Goal: Transaction & Acquisition: Download file/media

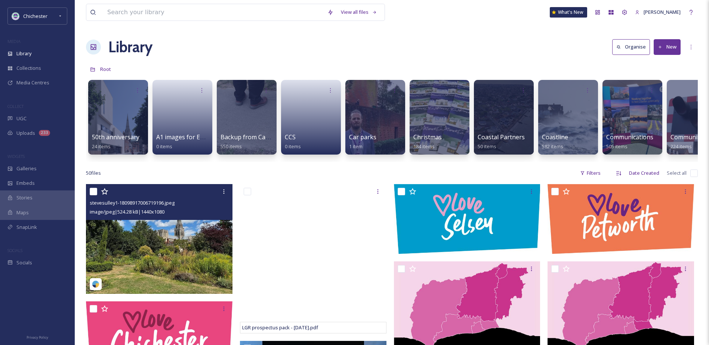
click at [188, 256] on img at bounding box center [159, 239] width 147 height 110
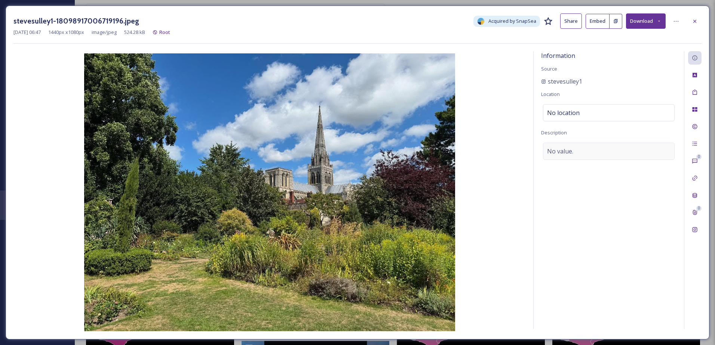
click at [561, 147] on span "No value." at bounding box center [560, 151] width 26 height 9
click at [561, 158] on textarea at bounding box center [608, 174] width 135 height 62
type textarea "[PERSON_NAME][GEOGRAPHIC_DATA] and [GEOGRAPHIC_DATA]"
click at [698, 90] on div "Tags" at bounding box center [694, 92] width 13 height 13
click at [623, 98] on div "No tags" at bounding box center [609, 91] width 132 height 17
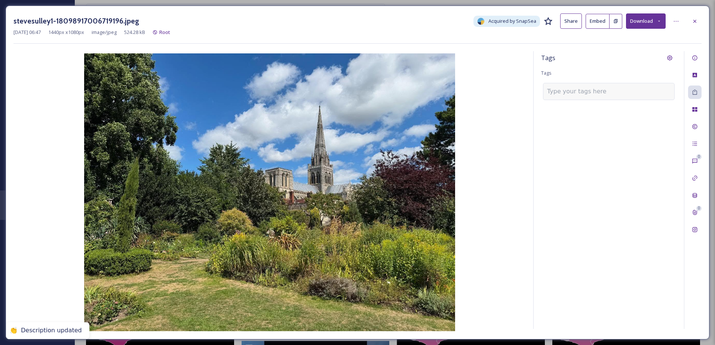
click at [596, 96] on div at bounding box center [609, 91] width 132 height 17
click at [599, 94] on input at bounding box center [584, 91] width 75 height 9
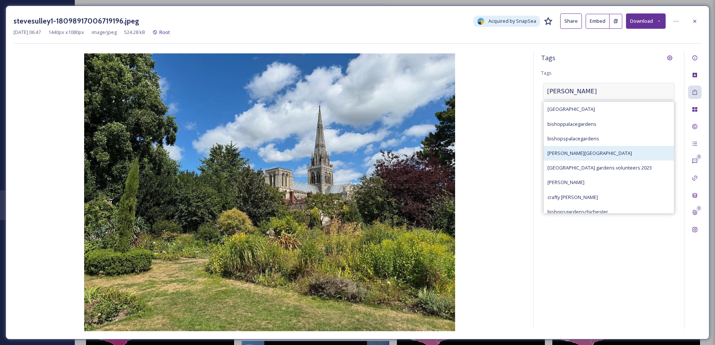
type input "[PERSON_NAME]"
click at [586, 154] on span "[PERSON_NAME][GEOGRAPHIC_DATA]" at bounding box center [589, 153] width 84 height 7
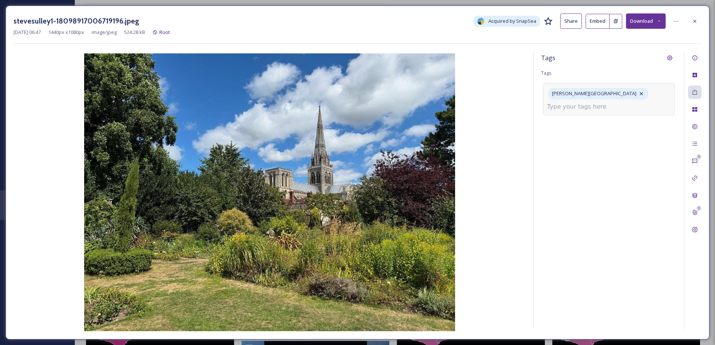
click at [603, 107] on input at bounding box center [584, 106] width 75 height 9
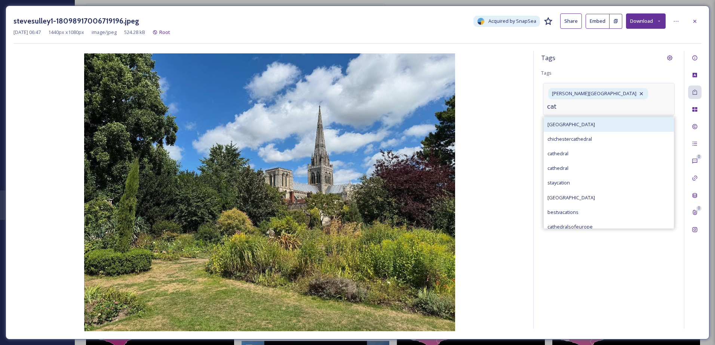
type input "cat"
click at [582, 123] on span "[GEOGRAPHIC_DATA]" at bounding box center [570, 124] width 47 height 7
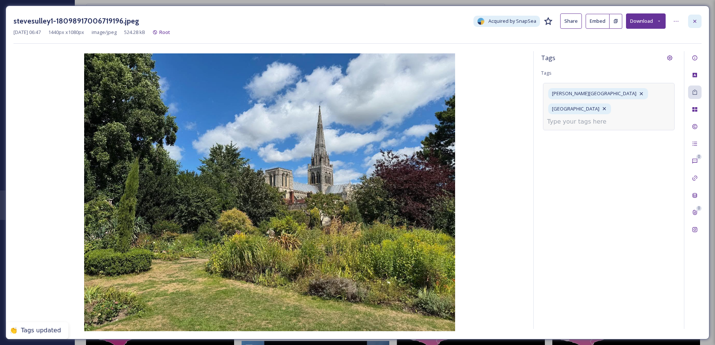
click at [694, 25] on div at bounding box center [694, 21] width 13 height 13
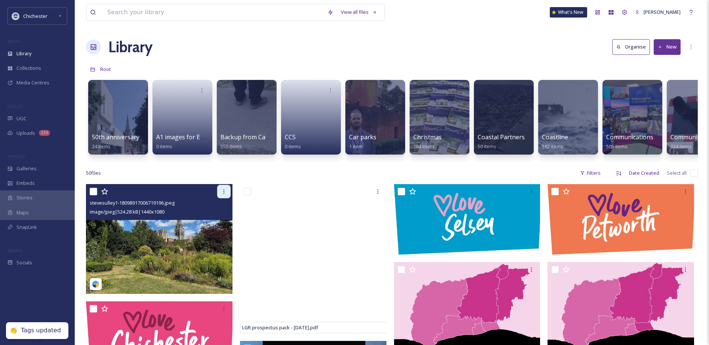
click at [222, 194] on div at bounding box center [223, 191] width 13 height 13
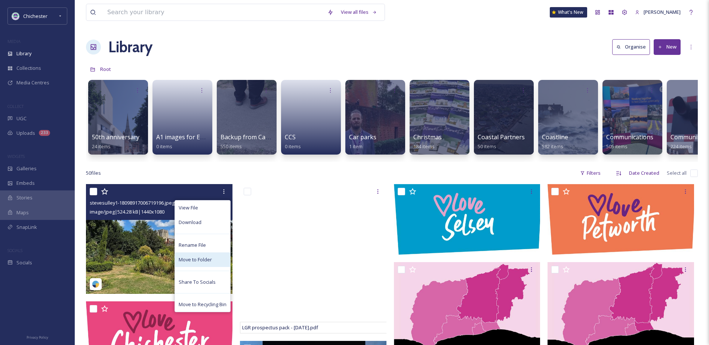
click at [189, 263] on span "Move to Folder" at bounding box center [195, 259] width 33 height 7
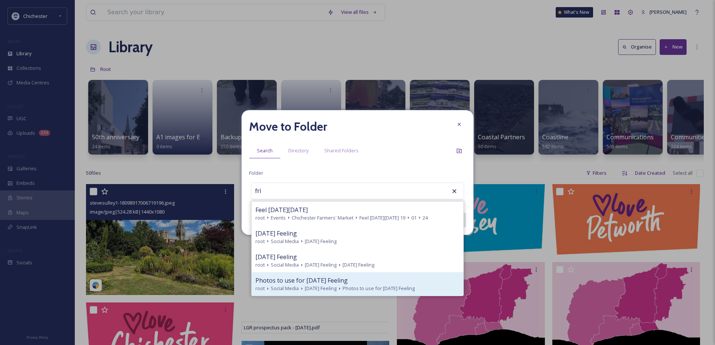
click at [295, 282] on span "Photos to use for [DATE] Feeling" at bounding box center [301, 280] width 92 height 9
type input "Photos to use for [DATE] Feeling"
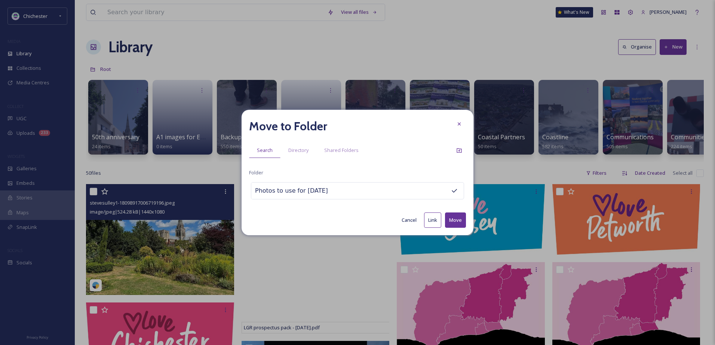
click at [456, 219] on button "Move" at bounding box center [455, 220] width 21 height 15
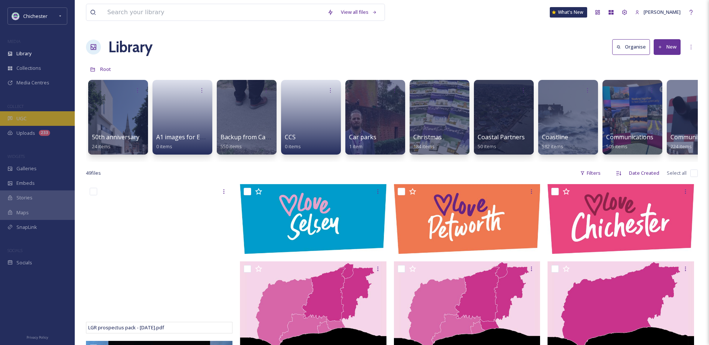
click at [41, 117] on div "UGC" at bounding box center [37, 118] width 75 height 15
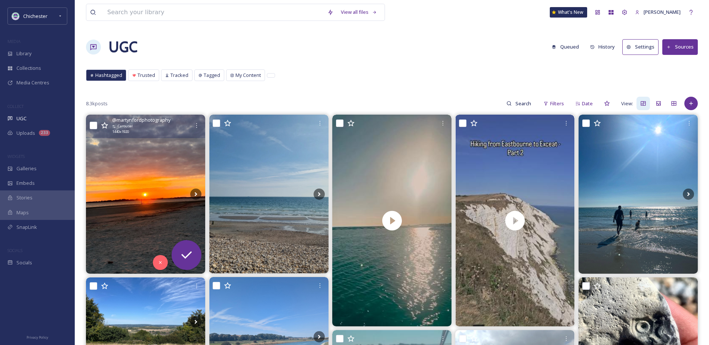
click at [141, 194] on img at bounding box center [145, 194] width 119 height 159
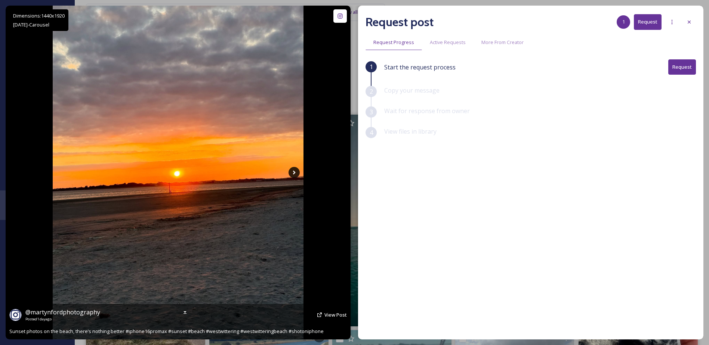
click at [295, 172] on icon at bounding box center [294, 172] width 11 height 11
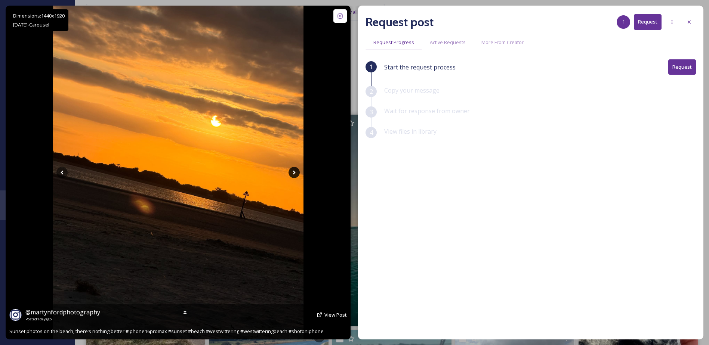
click at [295, 172] on icon at bounding box center [294, 172] width 11 height 11
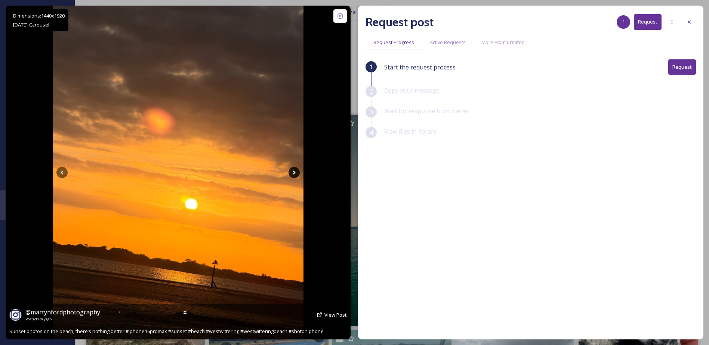
click at [295, 172] on icon at bounding box center [294, 172] width 11 height 11
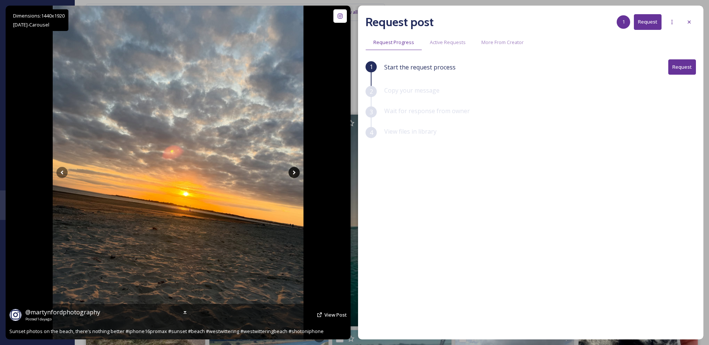
click at [295, 172] on icon at bounding box center [294, 172] width 11 height 11
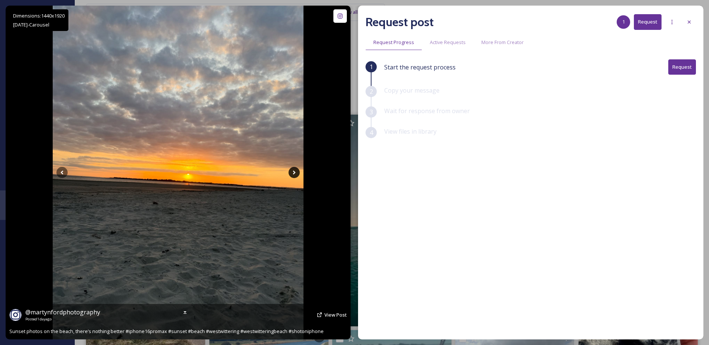
click at [295, 172] on icon at bounding box center [294, 172] width 11 height 11
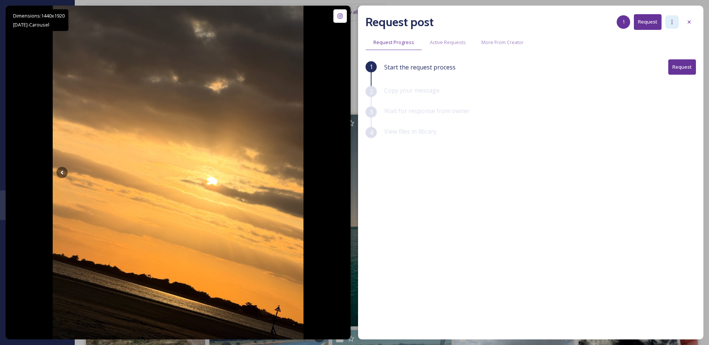
click at [669, 21] on icon at bounding box center [672, 22] width 6 height 6
click at [666, 32] on div "Add Posts To Queue" at bounding box center [652, 38] width 54 height 15
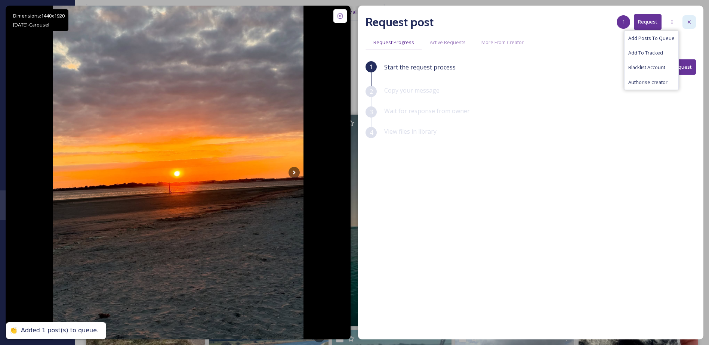
click at [696, 24] on div "Request post 1 Request Add Posts To Queue Add To Tracked Blacklist Account Auth…" at bounding box center [530, 173] width 345 height 334
click at [689, 24] on icon at bounding box center [689, 22] width 6 height 6
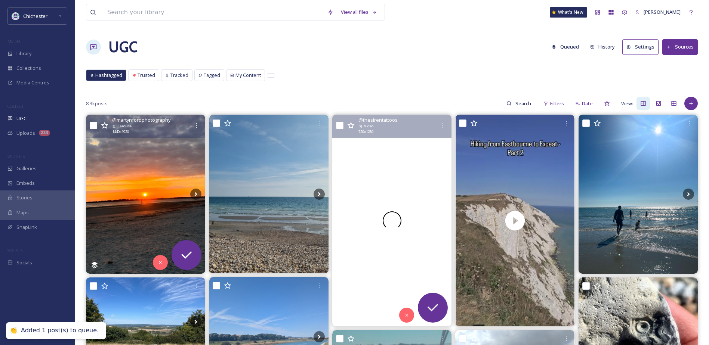
scroll to position [149, 0]
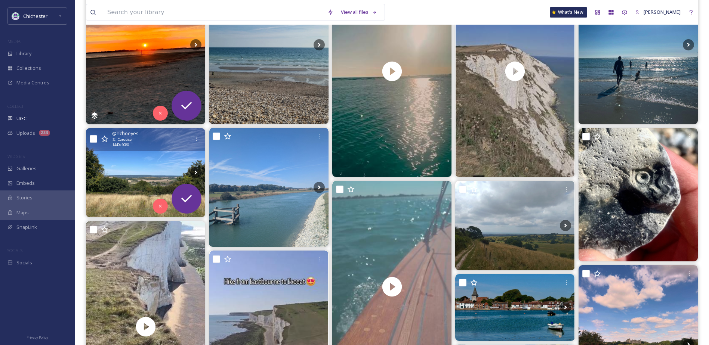
click at [157, 176] on img at bounding box center [145, 172] width 119 height 89
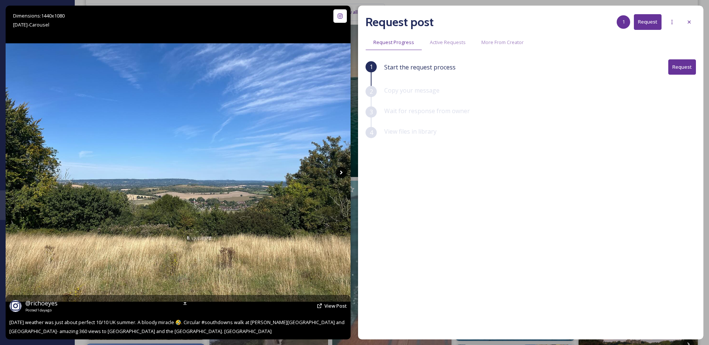
click at [345, 172] on icon at bounding box center [341, 172] width 11 height 11
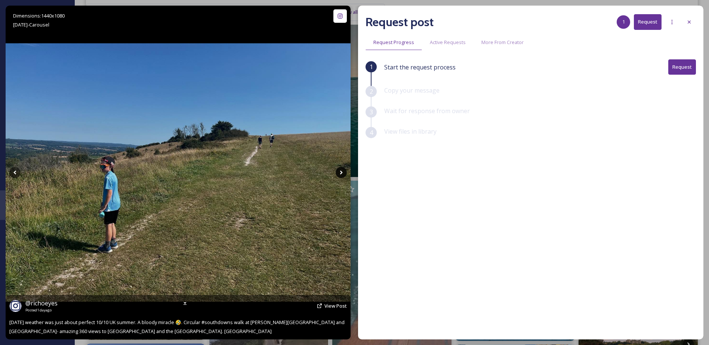
click at [345, 172] on icon at bounding box center [341, 172] width 11 height 11
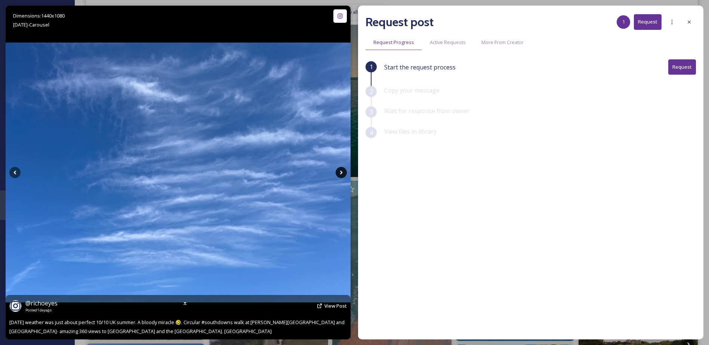
click at [345, 172] on icon at bounding box center [341, 172] width 11 height 11
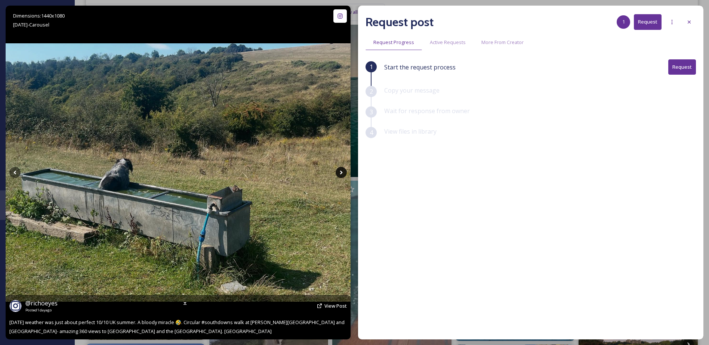
click at [345, 172] on icon at bounding box center [341, 172] width 11 height 11
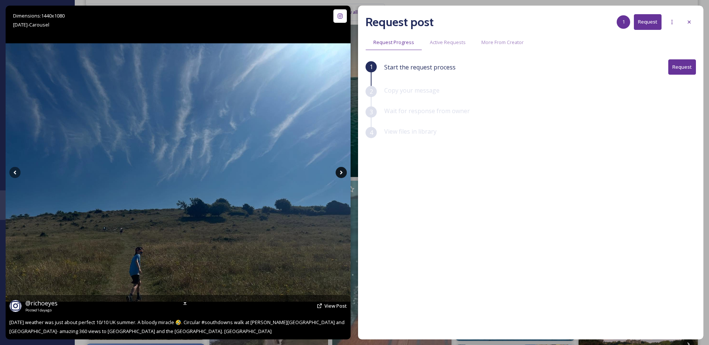
click at [345, 172] on icon at bounding box center [341, 172] width 11 height 11
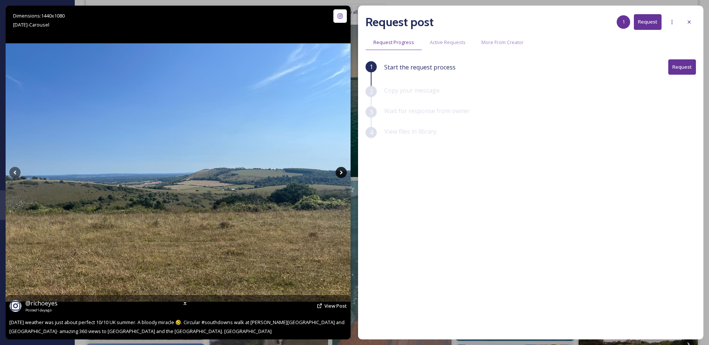
click at [345, 172] on icon at bounding box center [341, 172] width 11 height 11
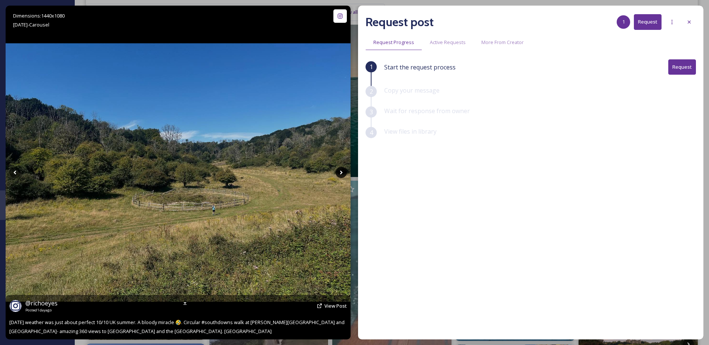
click at [345, 172] on icon at bounding box center [341, 172] width 11 height 11
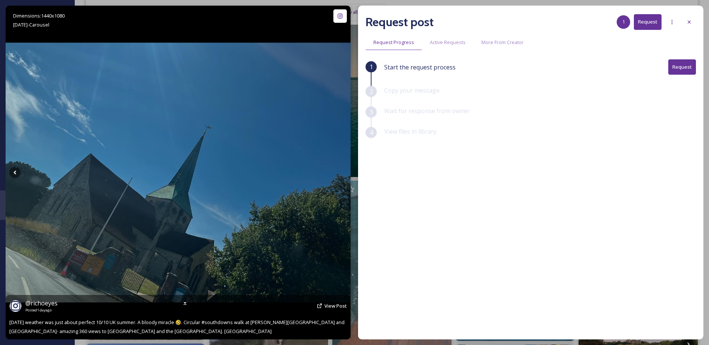
click at [345, 172] on icon at bounding box center [341, 172] width 11 height 11
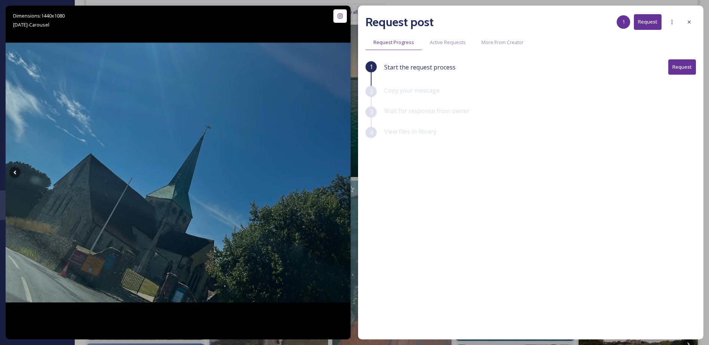
click at [682, 28] on div "Request post 1 Request" at bounding box center [531, 22] width 330 height 18
click at [684, 26] on div at bounding box center [688, 21] width 13 height 13
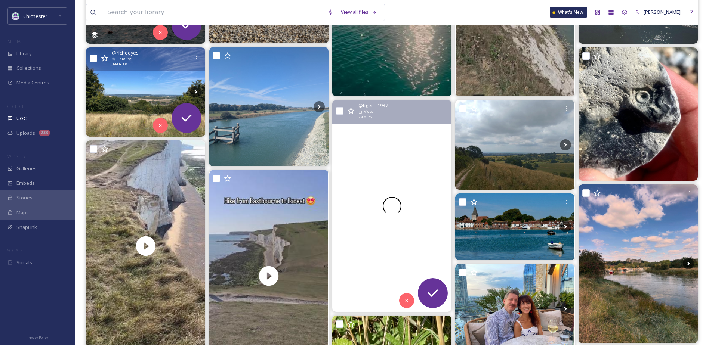
scroll to position [299, 0]
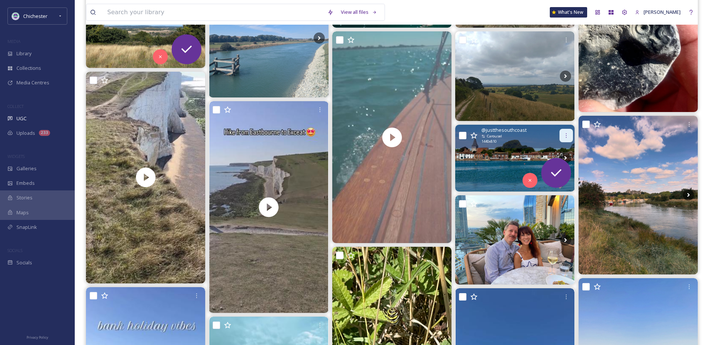
click at [569, 133] on icon at bounding box center [566, 136] width 6 height 6
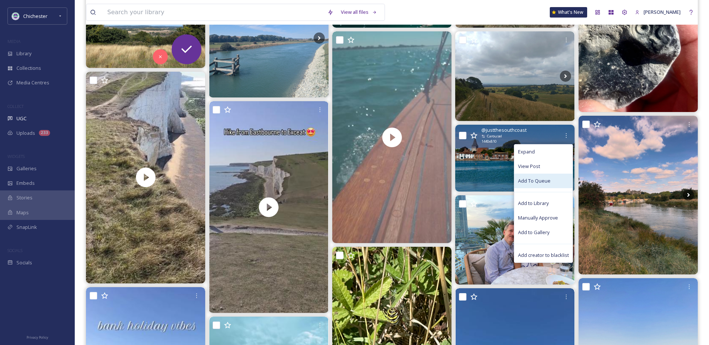
click at [537, 180] on span "Add To Queue" at bounding box center [534, 181] width 33 height 7
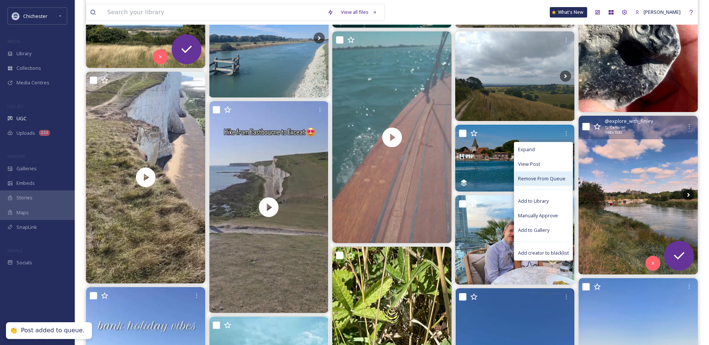
click at [615, 183] on img at bounding box center [638, 195] width 119 height 159
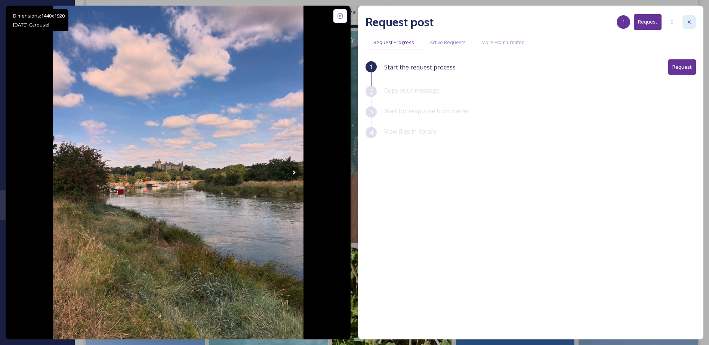
click at [684, 27] on div at bounding box center [688, 21] width 13 height 13
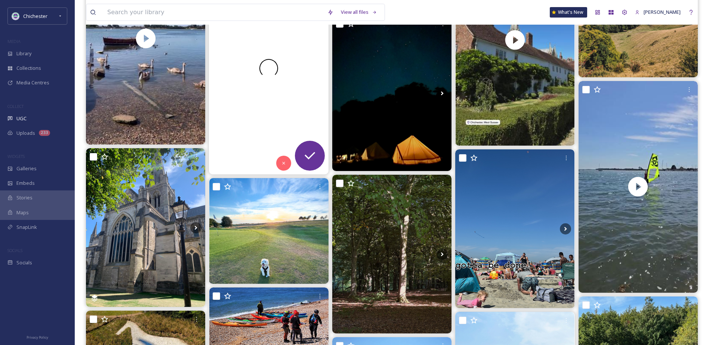
scroll to position [747, 0]
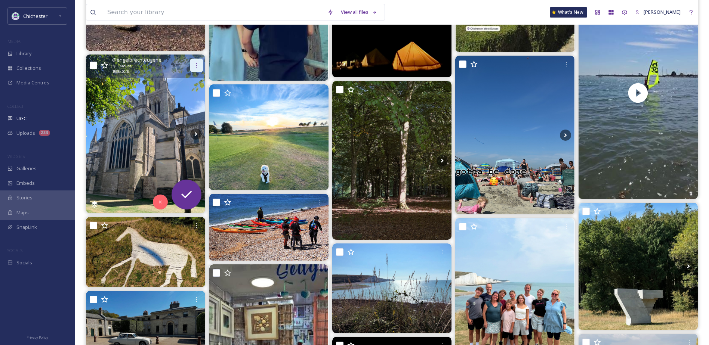
click at [199, 63] on icon at bounding box center [197, 65] width 6 height 6
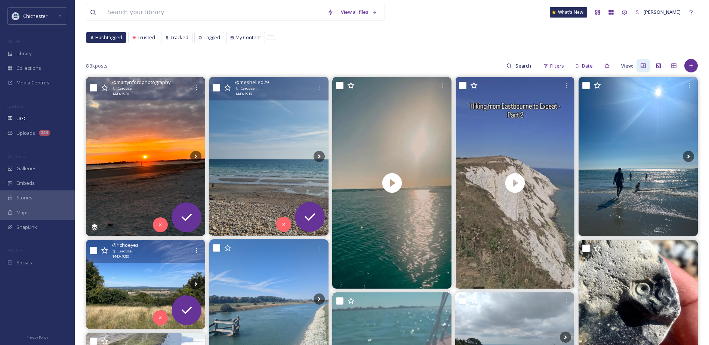
scroll to position [0, 0]
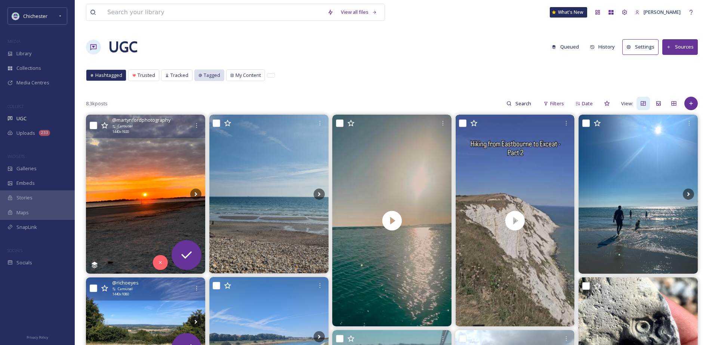
click at [215, 77] on span "Tagged" at bounding box center [212, 75] width 16 height 7
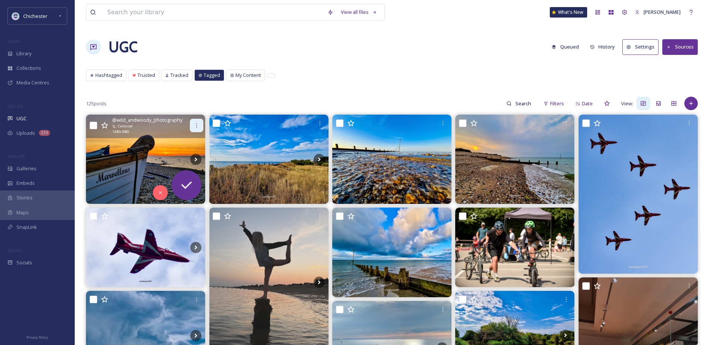
click at [194, 125] on icon at bounding box center [197, 126] width 6 height 6
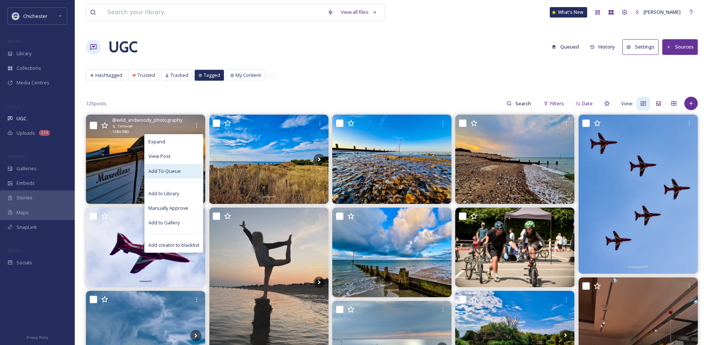
click at [182, 166] on div "Add To Queue" at bounding box center [174, 171] width 58 height 15
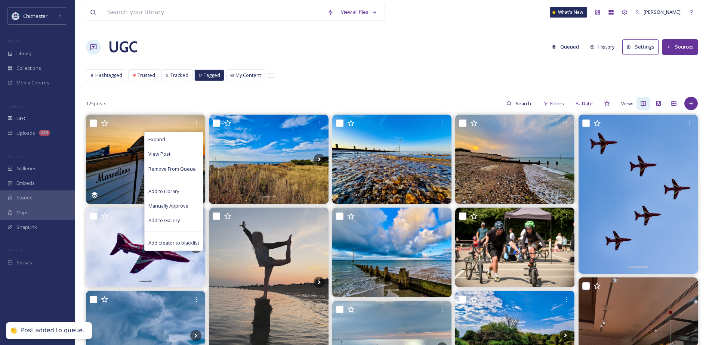
click at [569, 47] on button "Queued" at bounding box center [565, 47] width 35 height 15
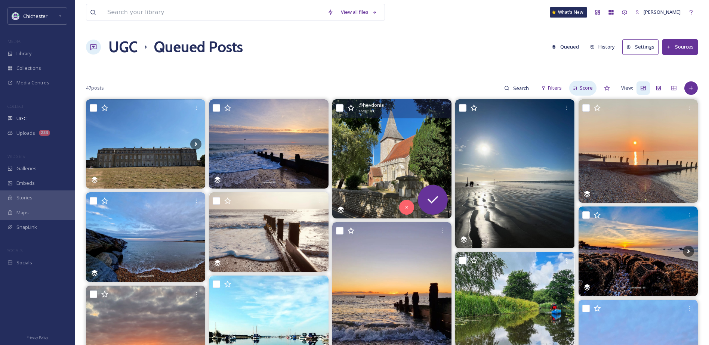
click at [577, 84] on div "Score" at bounding box center [582, 88] width 27 height 15
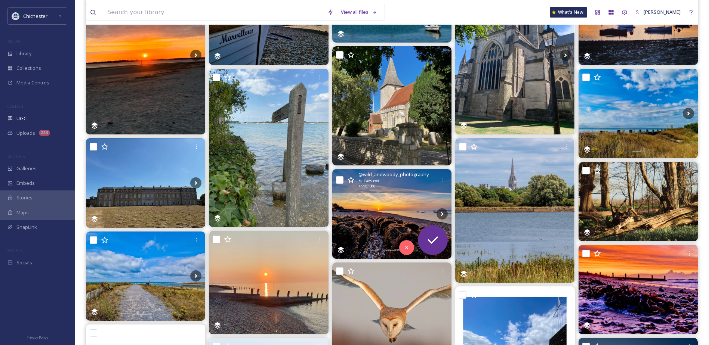
scroll to position [149, 0]
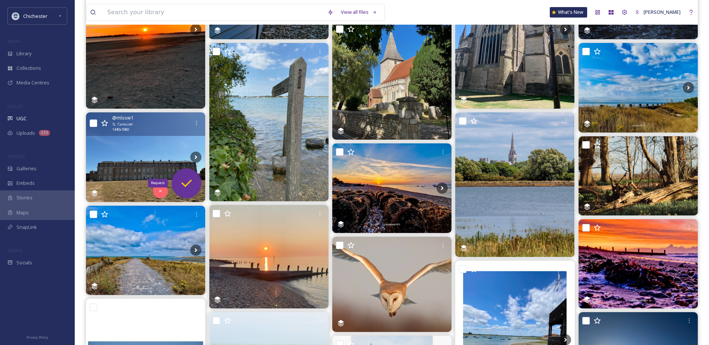
click at [193, 182] on icon at bounding box center [186, 183] width 15 height 15
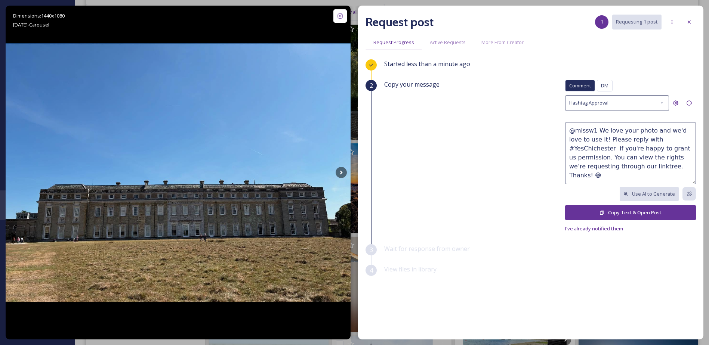
click at [645, 215] on button "Copy Text & Open Post" at bounding box center [630, 212] width 131 height 15
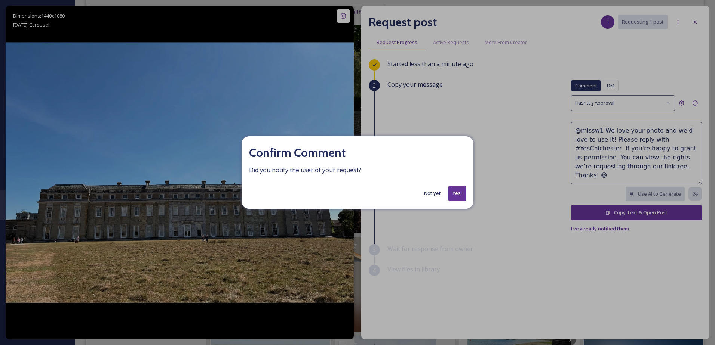
click at [456, 190] on button "Yes!" at bounding box center [457, 193] width 18 height 15
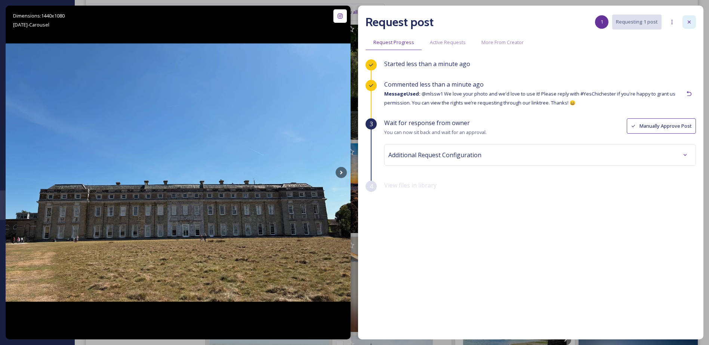
click at [688, 26] on div at bounding box center [688, 21] width 13 height 13
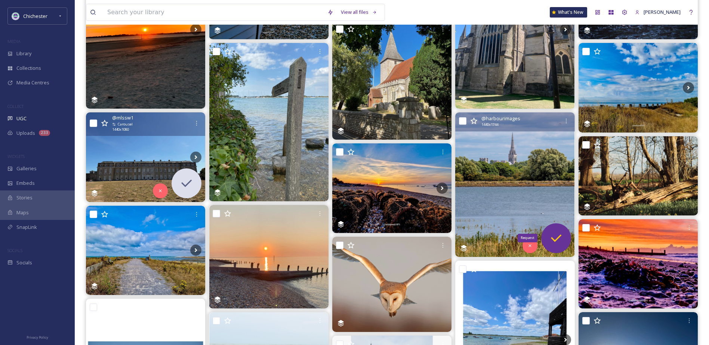
click at [546, 240] on div "Request" at bounding box center [556, 238] width 30 height 30
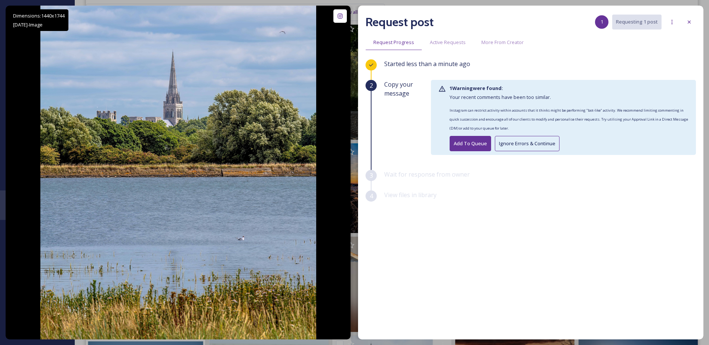
click at [479, 142] on button "Add To Queue" at bounding box center [470, 143] width 41 height 15
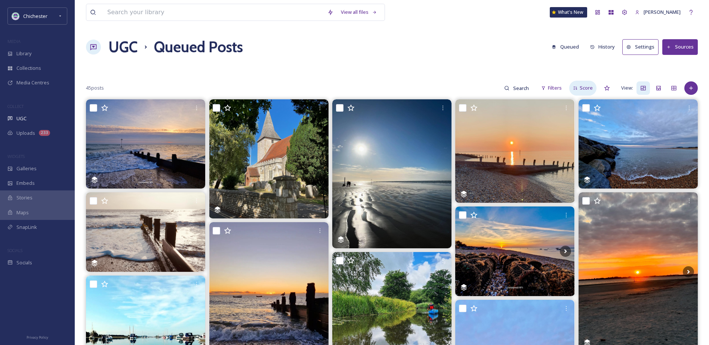
click at [577, 84] on div "Score" at bounding box center [582, 88] width 27 height 15
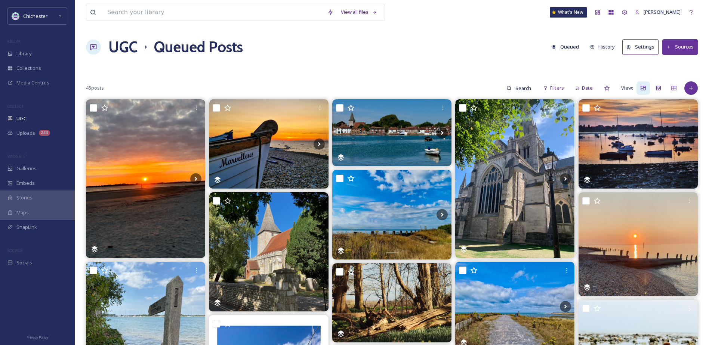
click at [119, 42] on h1 "UGC" at bounding box center [122, 47] width 29 height 22
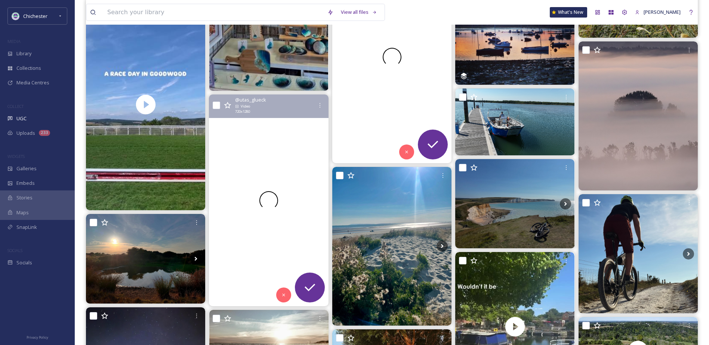
scroll to position [1084, 0]
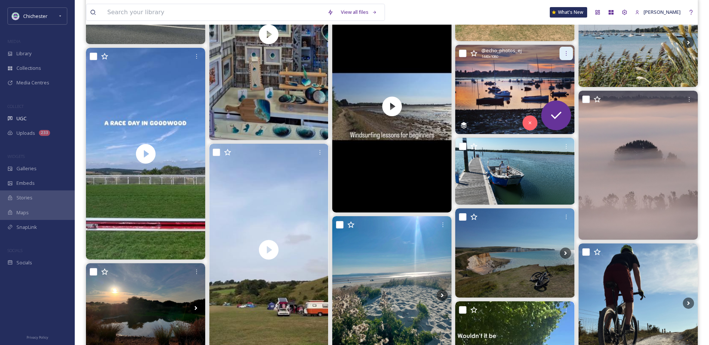
click at [560, 54] on div at bounding box center [565, 53] width 13 height 13
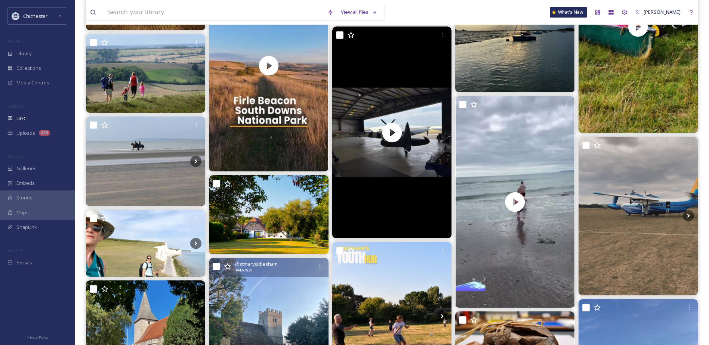
scroll to position [2168, 0]
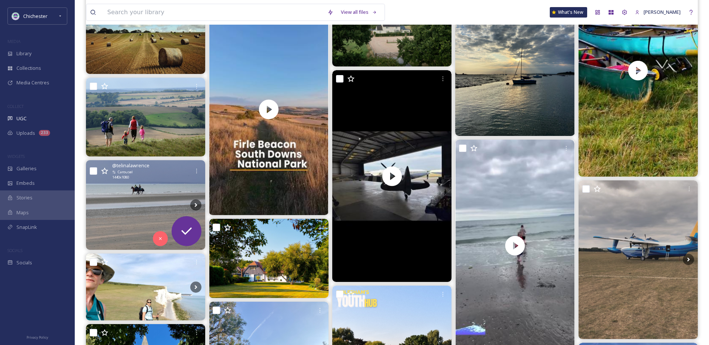
click at [156, 198] on img at bounding box center [145, 204] width 119 height 89
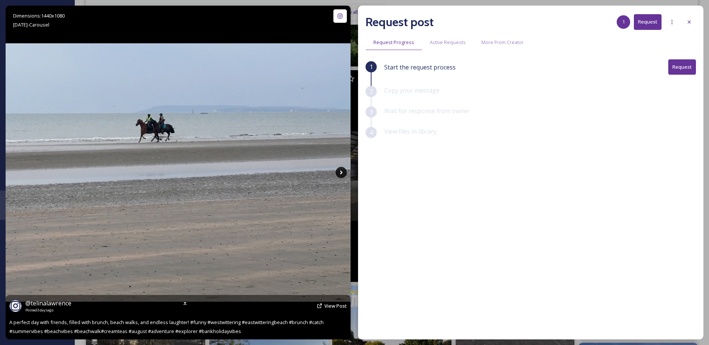
click at [339, 173] on icon at bounding box center [341, 172] width 11 height 11
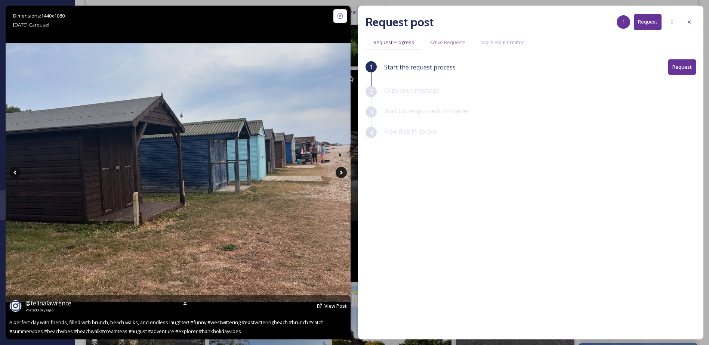
click at [339, 173] on icon at bounding box center [341, 172] width 11 height 11
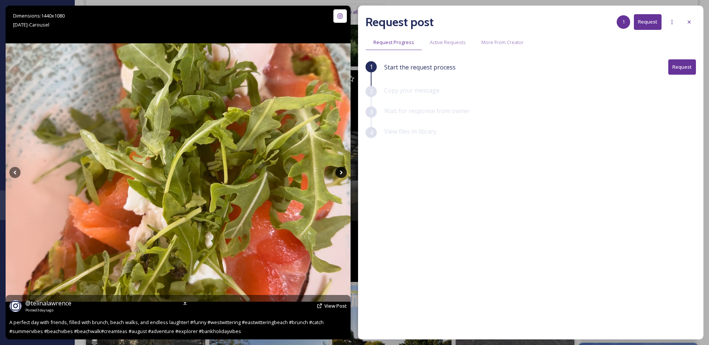
click at [339, 173] on icon at bounding box center [341, 172] width 11 height 11
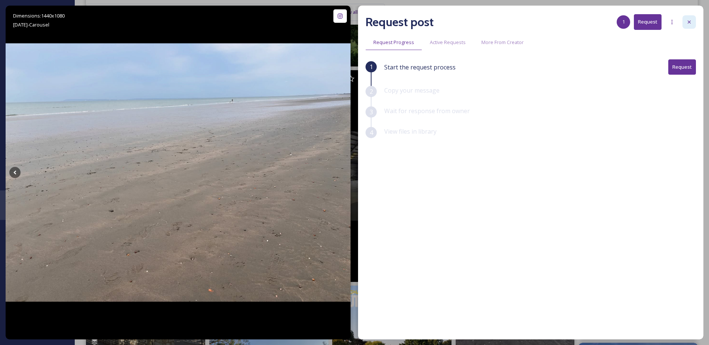
click at [685, 24] on div at bounding box center [688, 21] width 13 height 13
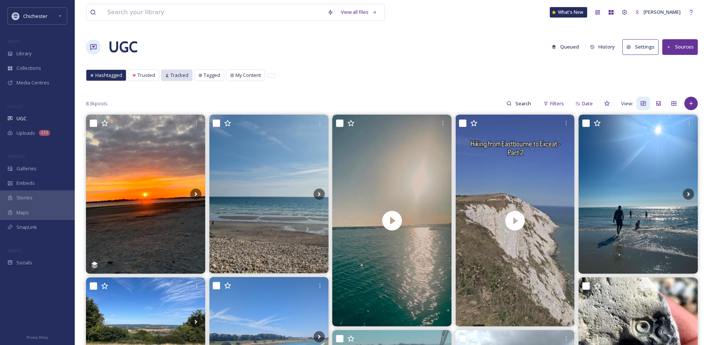
click at [185, 78] on span "Tracked" at bounding box center [179, 75] width 18 height 7
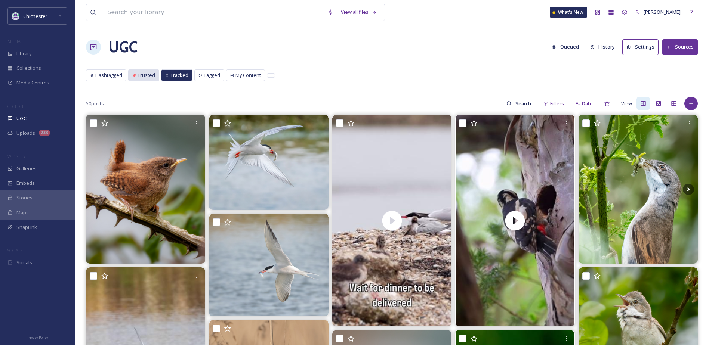
click at [139, 71] on div "Trusted" at bounding box center [144, 75] width 30 height 11
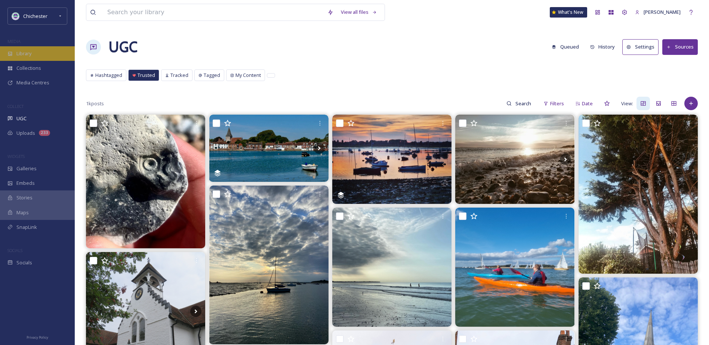
click at [43, 51] on div "Library" at bounding box center [37, 53] width 75 height 15
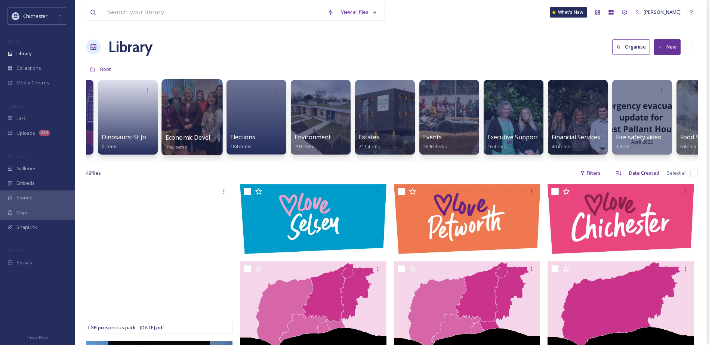
scroll to position [0, 1145]
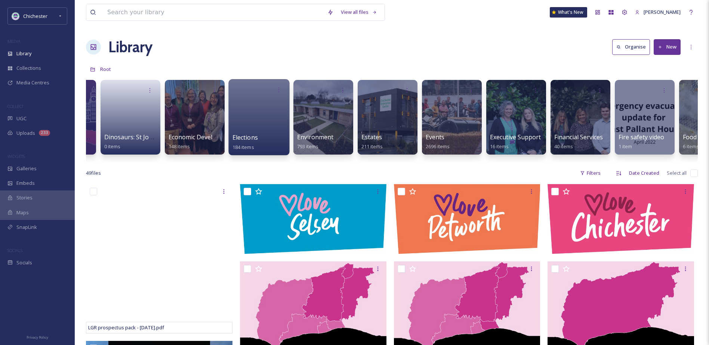
click at [242, 114] on div at bounding box center [258, 117] width 61 height 76
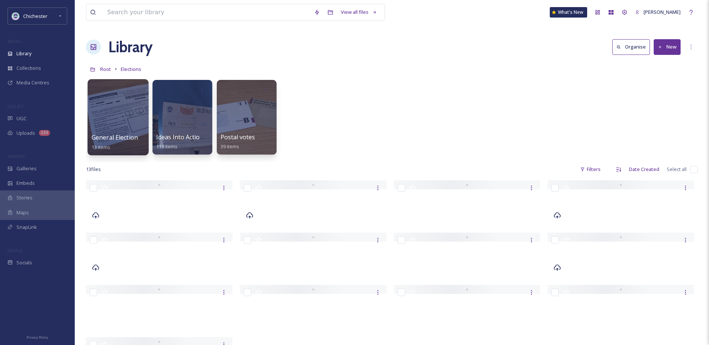
click at [120, 118] on div at bounding box center [117, 117] width 61 height 76
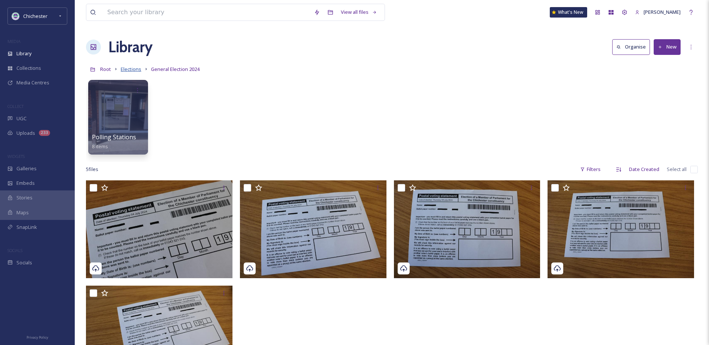
click at [127, 70] on span "Elections" at bounding box center [131, 69] width 21 height 7
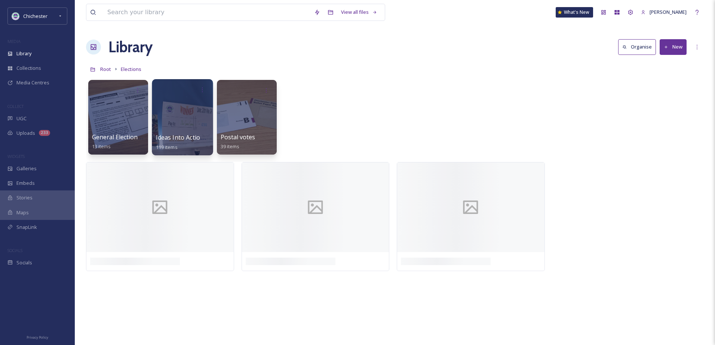
click at [191, 112] on div at bounding box center [182, 117] width 61 height 76
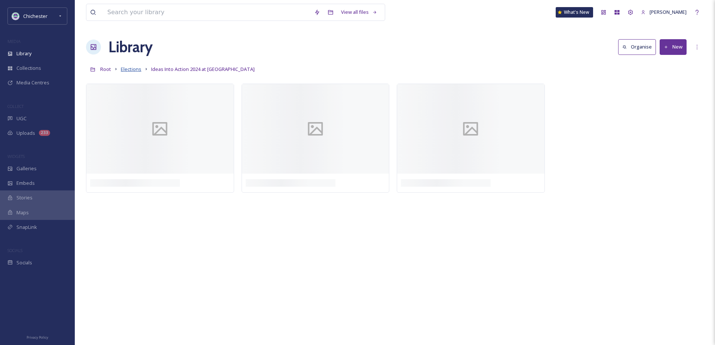
click at [133, 69] on span "Elections" at bounding box center [131, 69] width 21 height 7
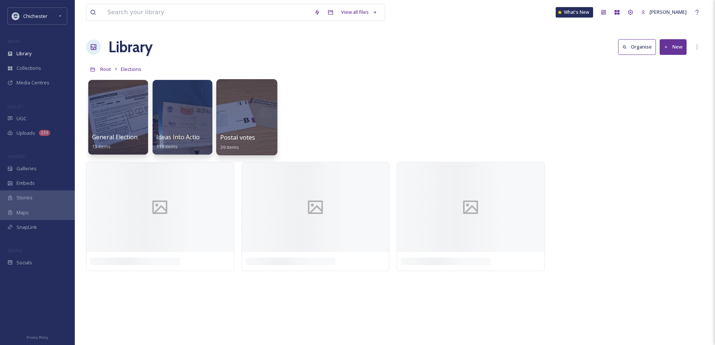
click at [248, 130] on div at bounding box center [246, 117] width 61 height 76
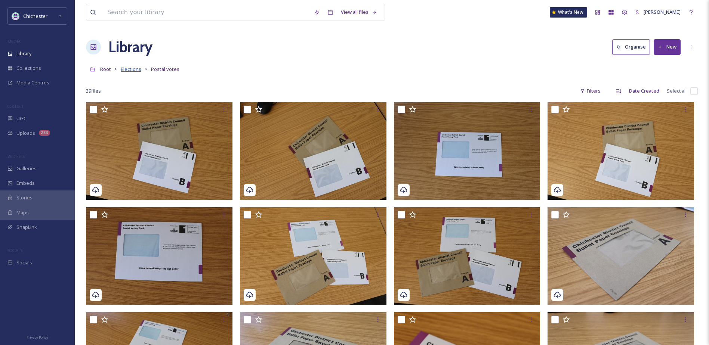
click at [130, 71] on span "Elections" at bounding box center [131, 69] width 21 height 7
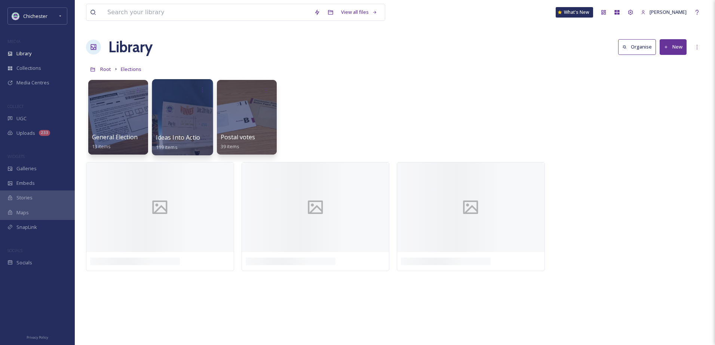
click at [179, 119] on div at bounding box center [182, 117] width 61 height 76
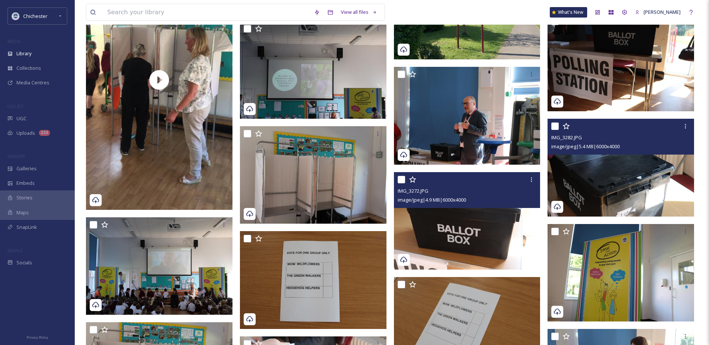
scroll to position [1121, 0]
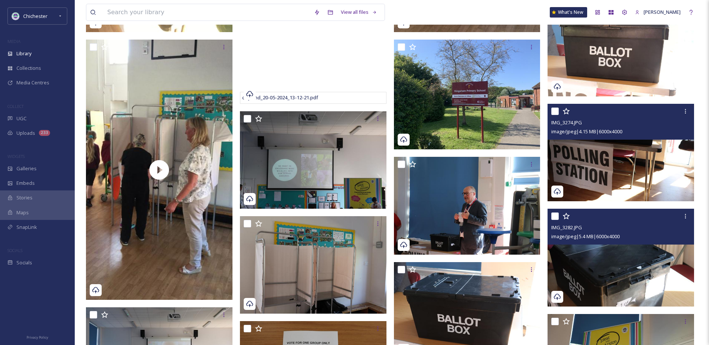
click at [621, 141] on img at bounding box center [621, 153] width 147 height 98
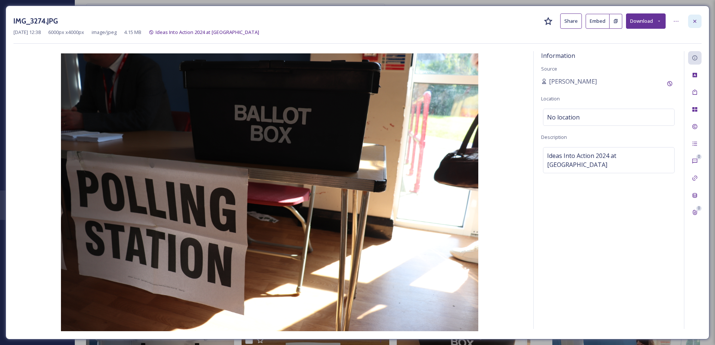
click at [692, 15] on div at bounding box center [694, 21] width 13 height 13
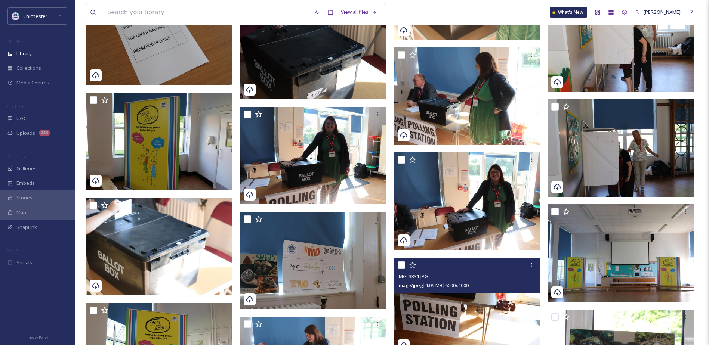
scroll to position [1719, 0]
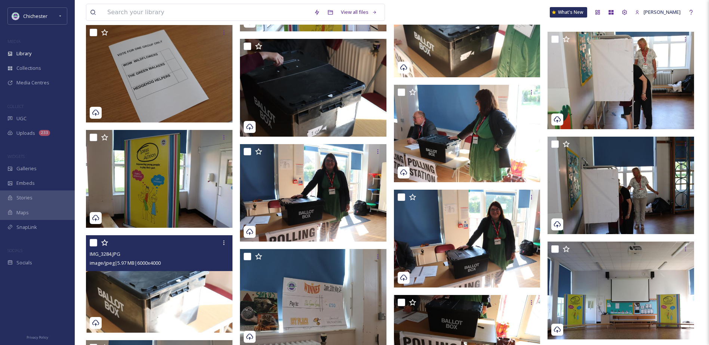
click at [152, 306] on img at bounding box center [159, 284] width 147 height 98
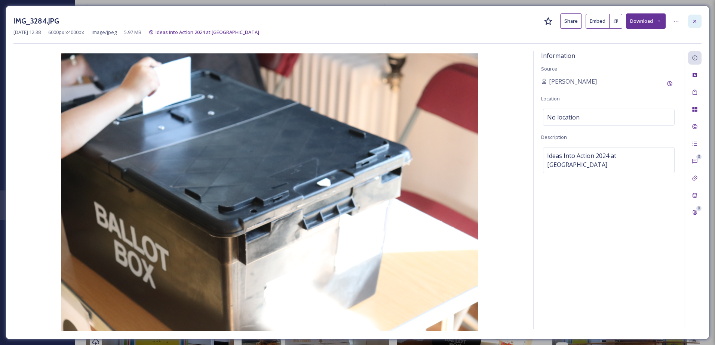
click at [698, 20] on div at bounding box center [694, 21] width 13 height 13
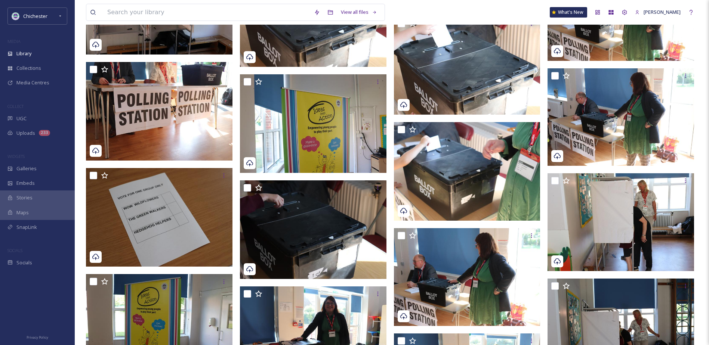
scroll to position [1471, 0]
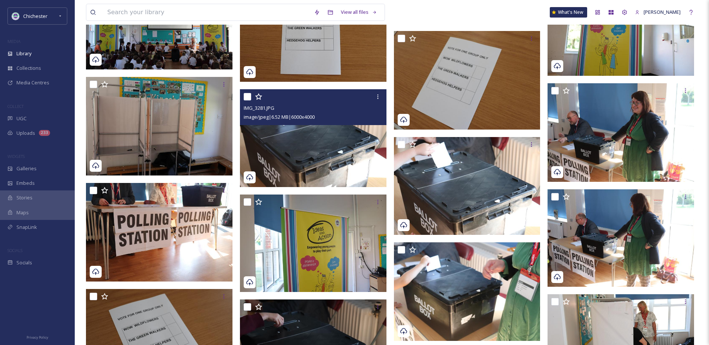
click at [340, 144] on img at bounding box center [313, 138] width 147 height 98
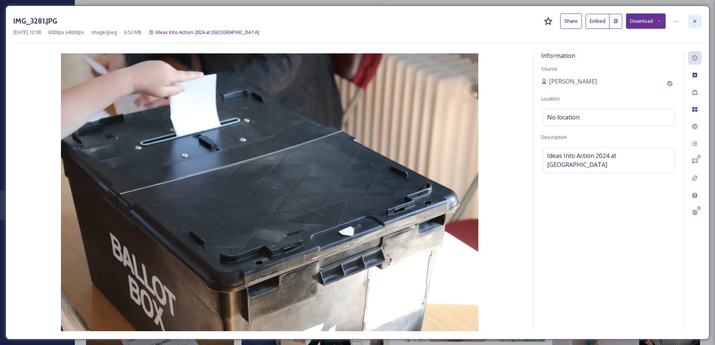
click at [697, 19] on icon at bounding box center [694, 21] width 6 height 6
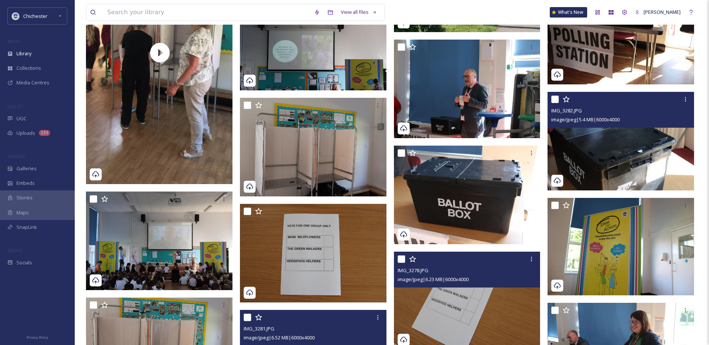
scroll to position [1247, 0]
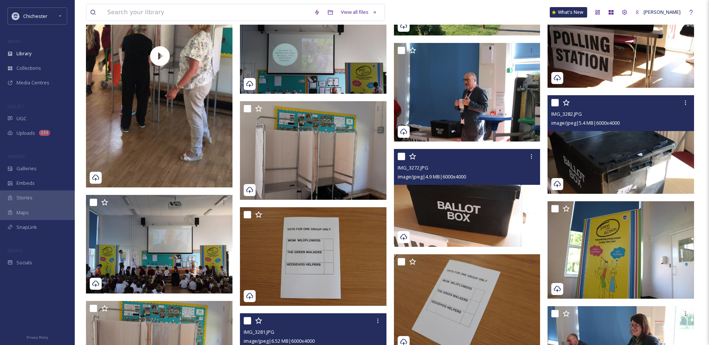
click at [488, 215] on img at bounding box center [467, 198] width 147 height 98
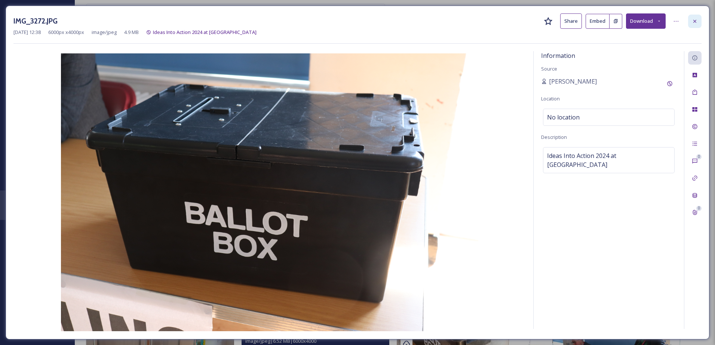
click at [695, 26] on div at bounding box center [694, 21] width 13 height 13
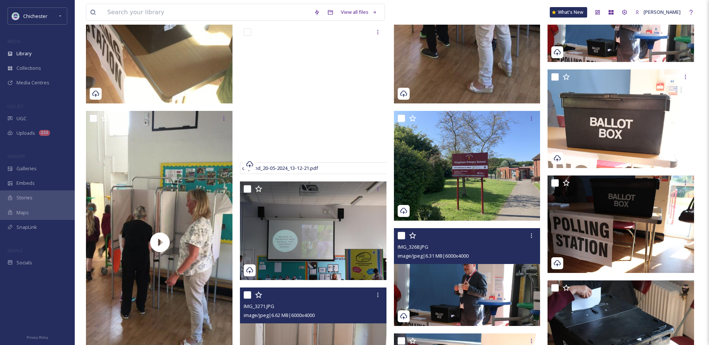
scroll to position [1060, 0]
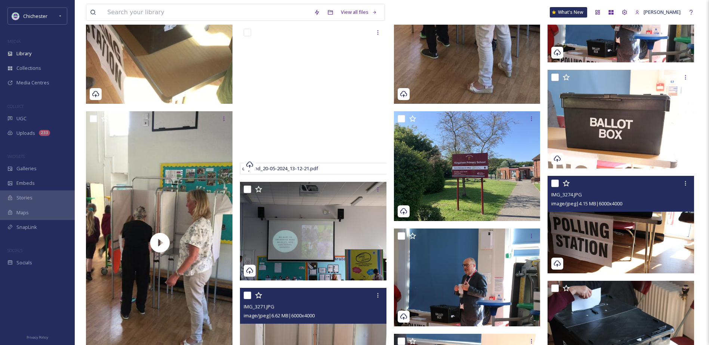
click at [602, 238] on img at bounding box center [621, 225] width 147 height 98
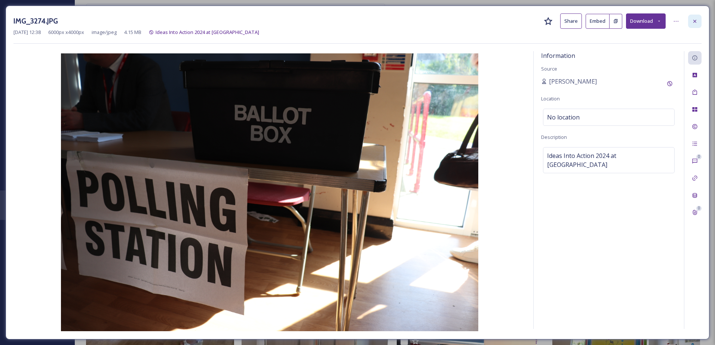
click at [695, 25] on div at bounding box center [694, 21] width 13 height 13
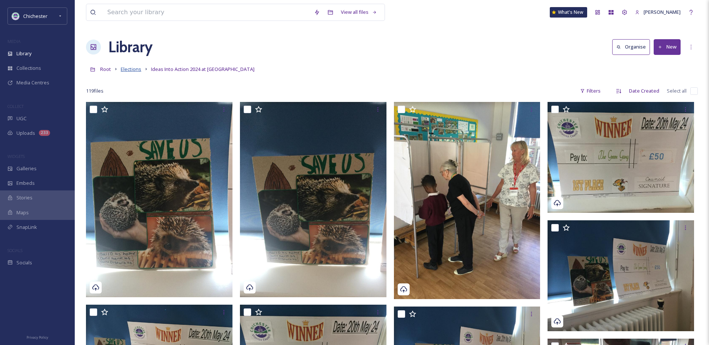
click at [126, 70] on span "Elections" at bounding box center [131, 69] width 21 height 7
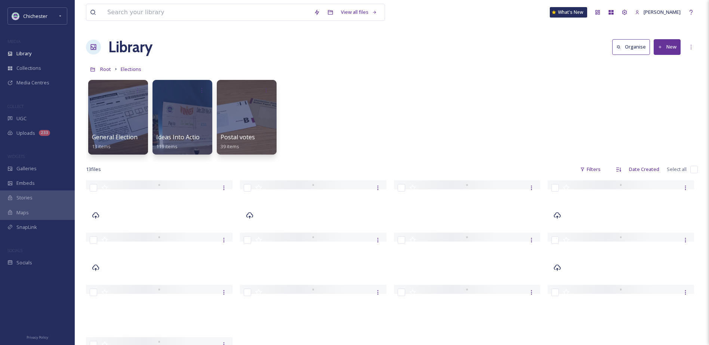
click at [397, 61] on div "View all files What's New [PERSON_NAME] Library Organise New Root Elections You…" at bounding box center [392, 263] width 634 height 526
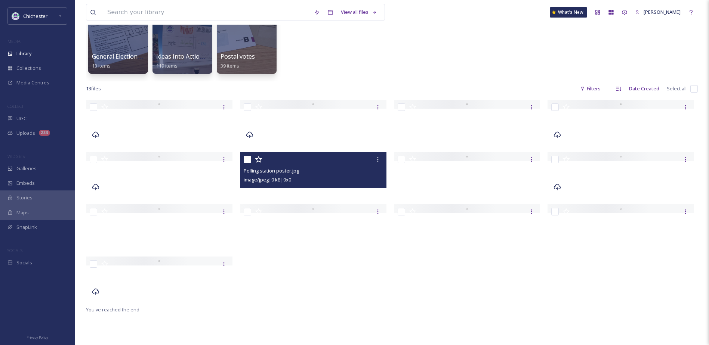
scroll to position [112, 0]
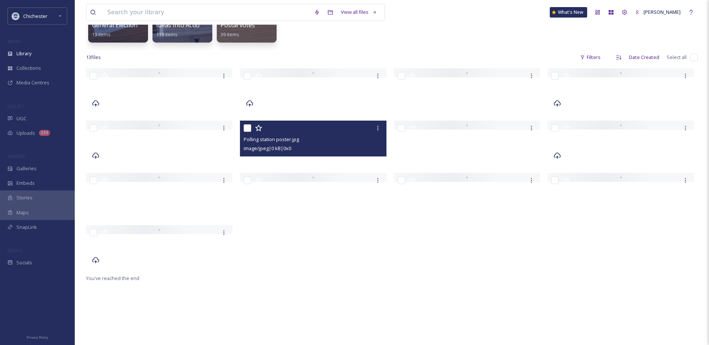
click at [272, 162] on div "Polling station poster.jpg image/jpeg | 0 kB | 0 x 0" at bounding box center [313, 143] width 147 height 45
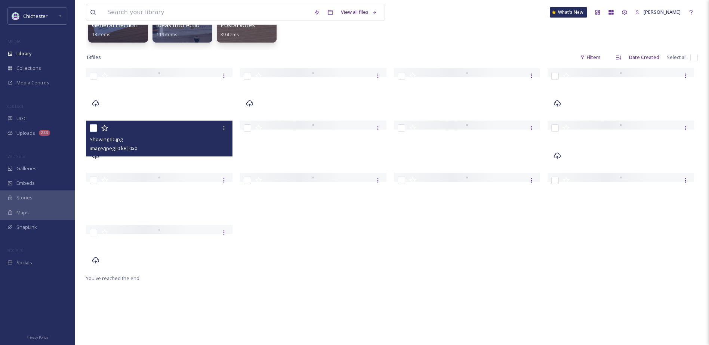
click at [206, 150] on div "image/jpeg | 0 kB | 0 x 0" at bounding box center [160, 148] width 141 height 9
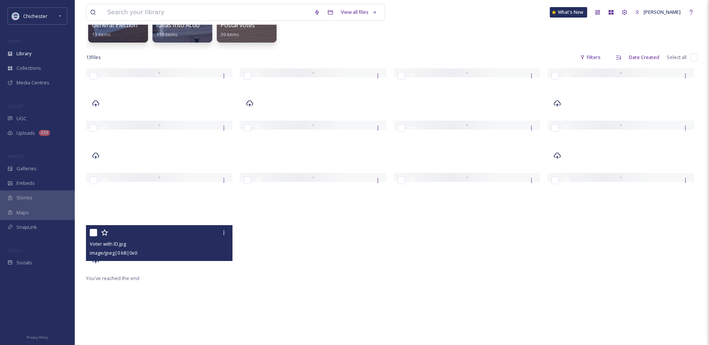
click at [175, 233] on div at bounding box center [160, 232] width 141 height 13
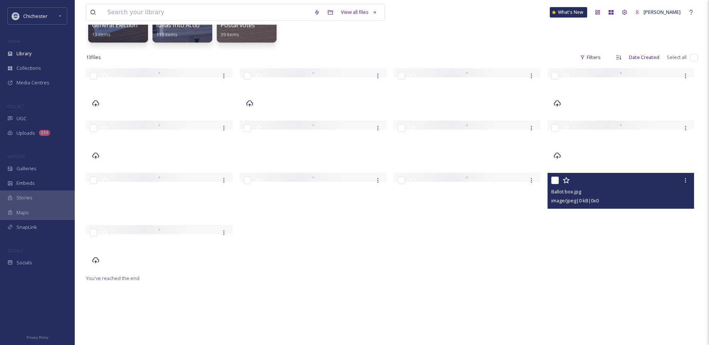
click at [589, 191] on div "Ballot box.jpg" at bounding box center [621, 191] width 141 height 9
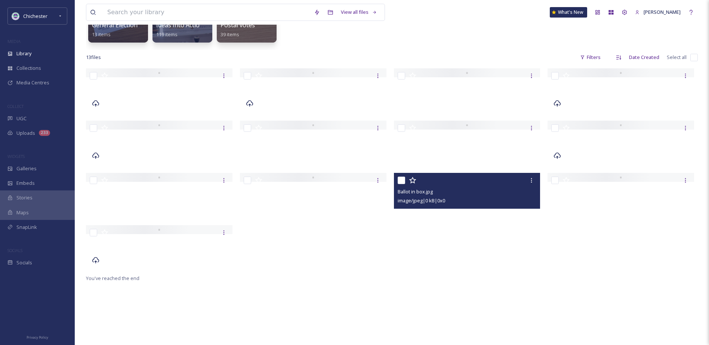
click at [502, 199] on div "image/jpeg | 0 kB | 0 x 0" at bounding box center [468, 200] width 141 height 9
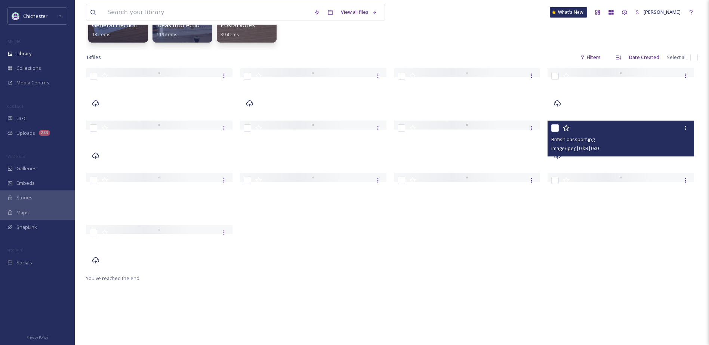
click at [619, 149] on div "image/jpeg | 0 kB | 0 x 0" at bounding box center [621, 148] width 141 height 9
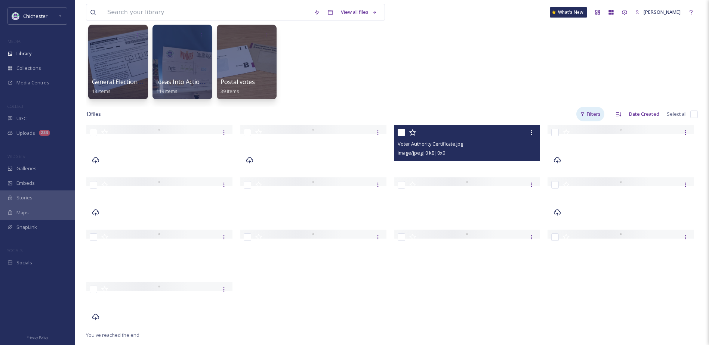
scroll to position [0, 0]
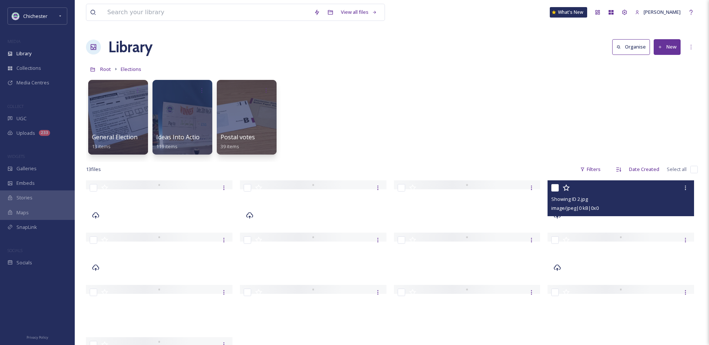
click at [584, 204] on div "image/jpeg | 0 kB | 0 x 0" at bounding box center [621, 208] width 141 height 9
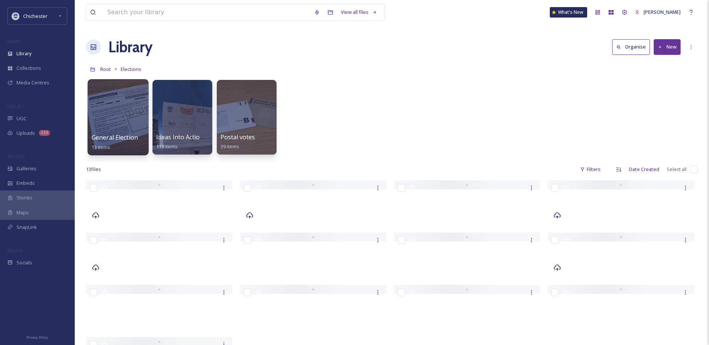
click at [130, 123] on div at bounding box center [117, 117] width 61 height 76
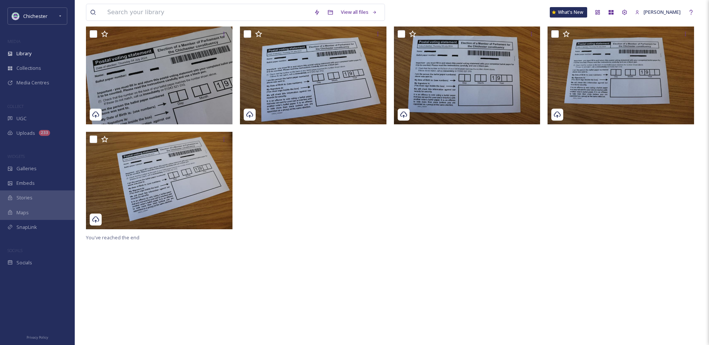
scroll to position [143, 0]
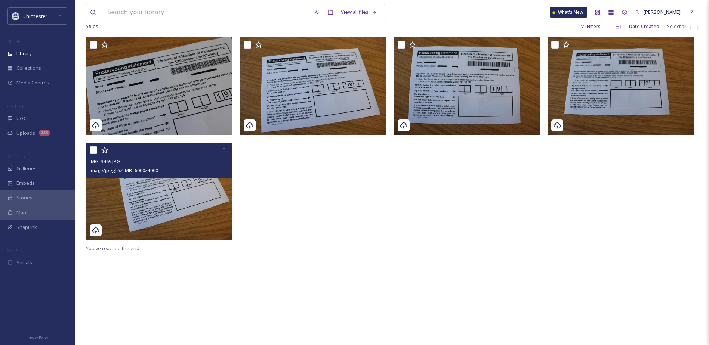
click at [198, 208] on img at bounding box center [159, 191] width 147 height 98
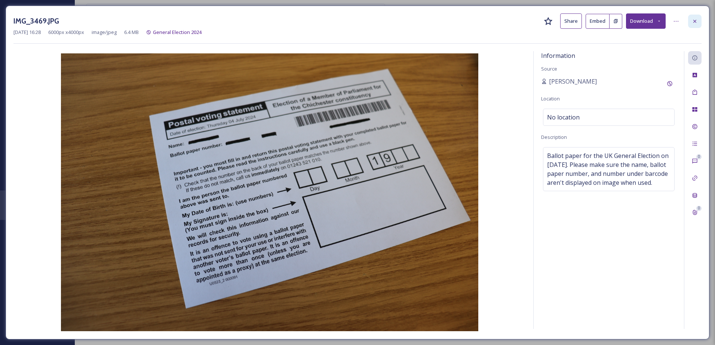
click at [693, 24] on icon at bounding box center [694, 21] width 6 height 6
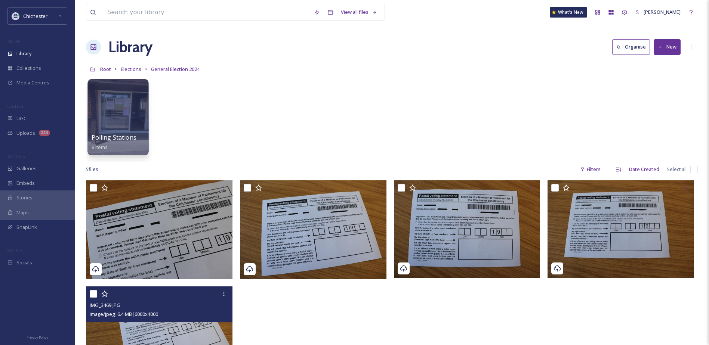
click at [109, 114] on div at bounding box center [117, 117] width 61 height 76
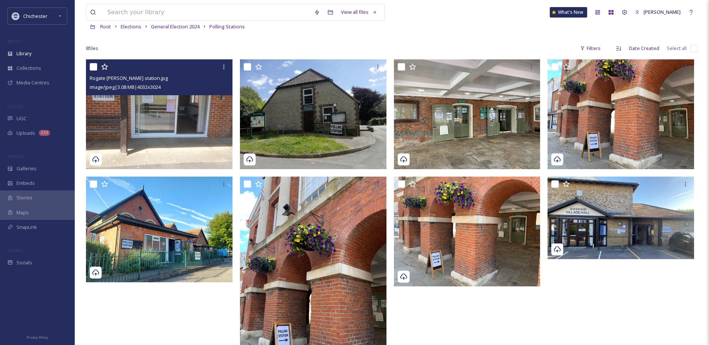
scroll to position [102, 0]
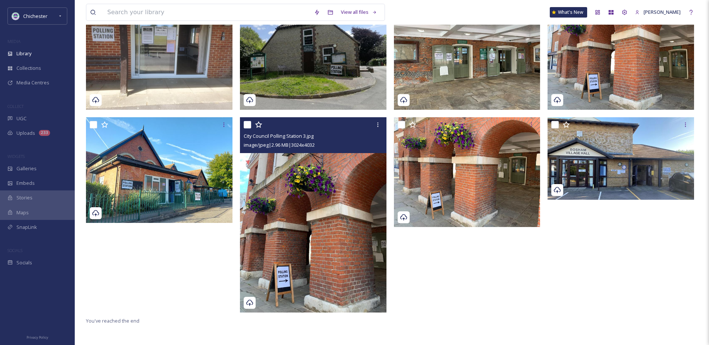
click at [300, 249] on img at bounding box center [313, 214] width 147 height 195
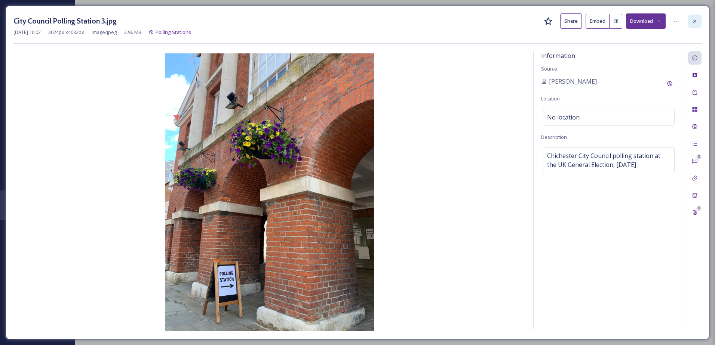
click at [694, 22] on icon at bounding box center [694, 21] width 6 height 6
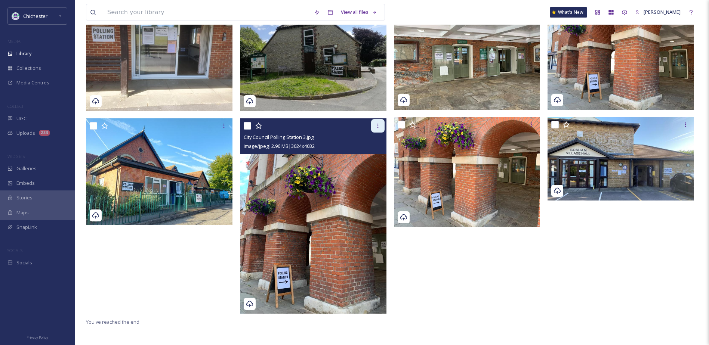
click at [380, 126] on icon at bounding box center [378, 126] width 6 height 6
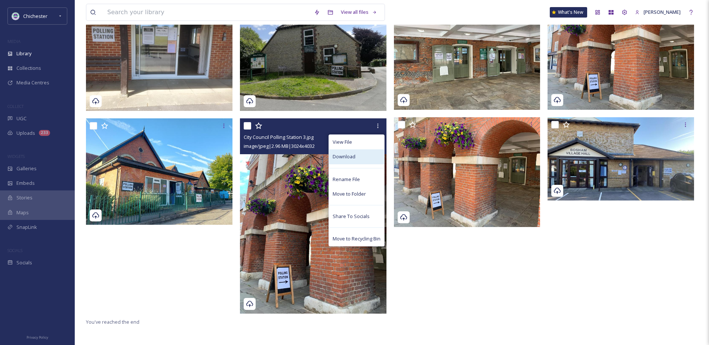
click at [372, 158] on div "Download" at bounding box center [356, 156] width 55 height 15
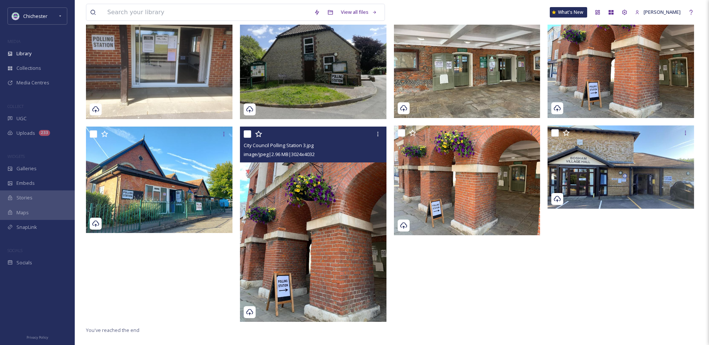
scroll to position [102, 0]
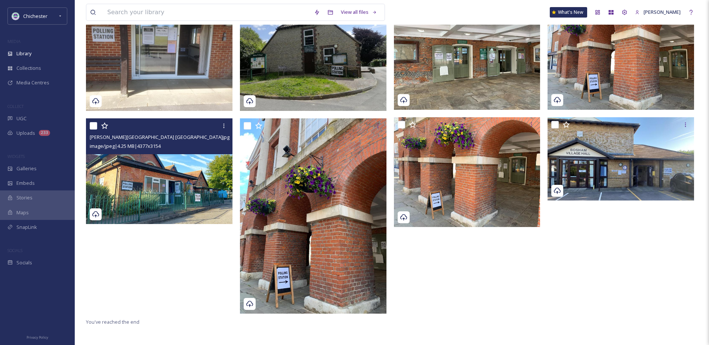
click at [203, 197] on img at bounding box center [159, 170] width 147 height 105
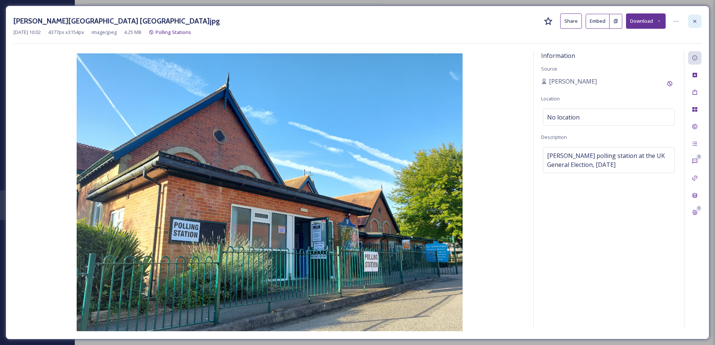
click at [689, 20] on div at bounding box center [694, 21] width 13 height 13
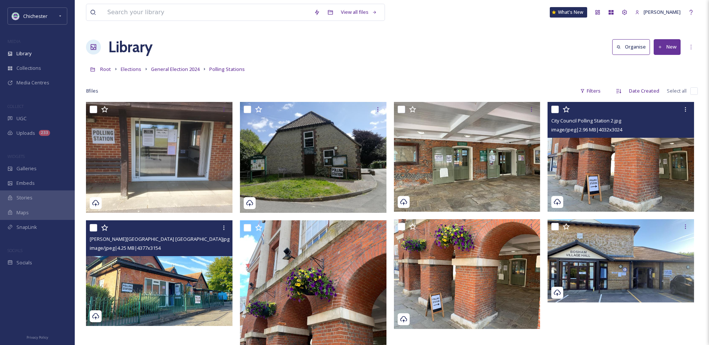
click at [633, 160] on img at bounding box center [621, 157] width 147 height 110
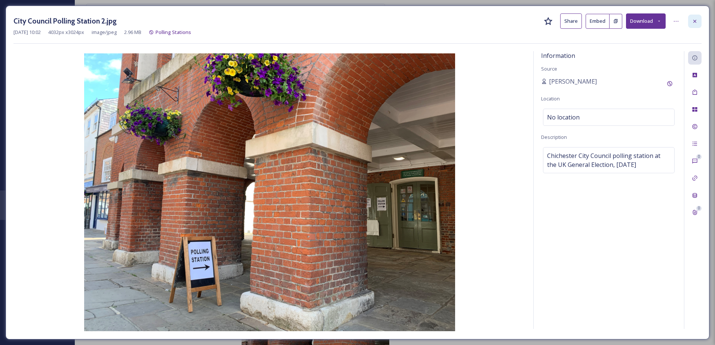
click at [693, 27] on div at bounding box center [694, 21] width 13 height 13
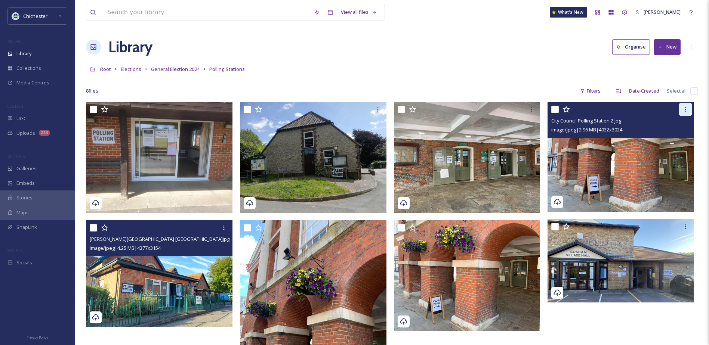
click at [684, 114] on div at bounding box center [685, 109] width 13 height 13
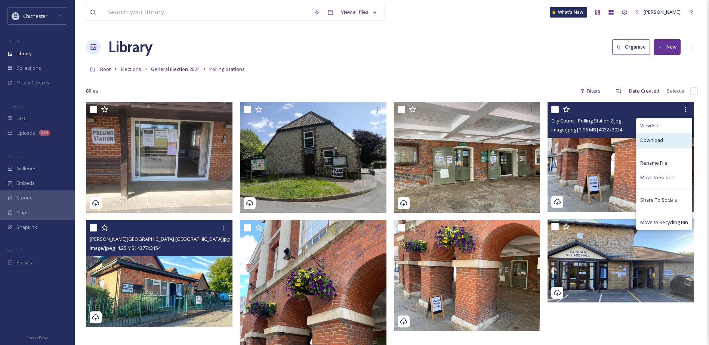
click at [657, 142] on span "Download" at bounding box center [651, 140] width 23 height 7
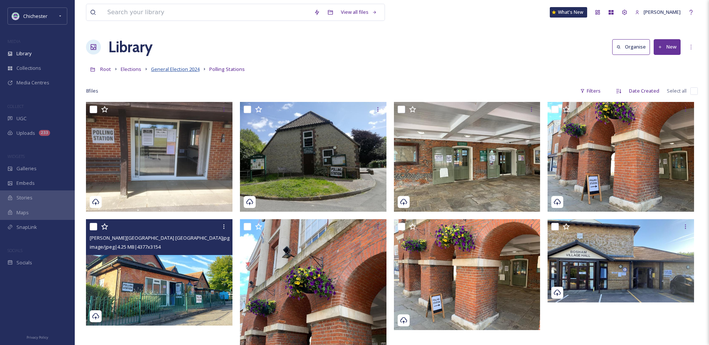
click at [175, 70] on span "General Election 2024" at bounding box center [175, 69] width 49 height 7
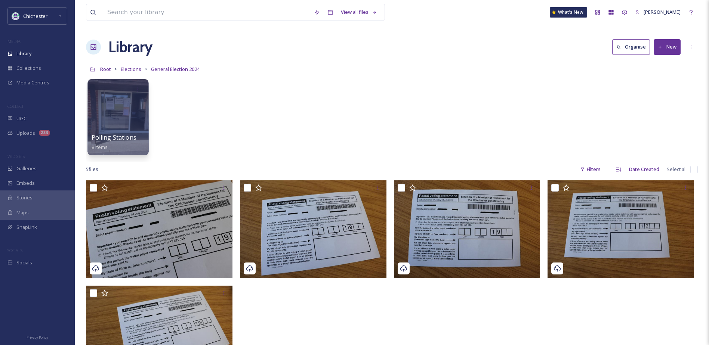
click at [132, 119] on div at bounding box center [117, 117] width 61 height 76
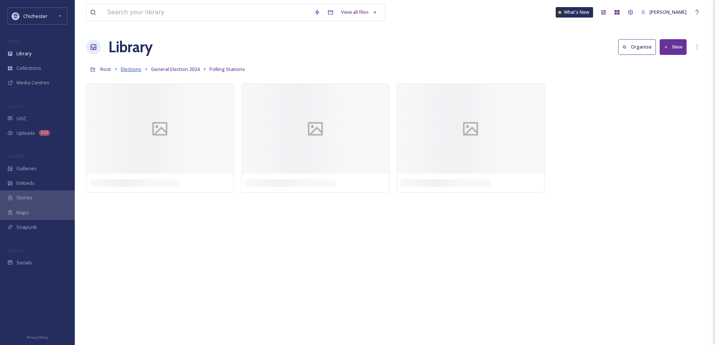
click at [139, 67] on span "Elections" at bounding box center [131, 69] width 21 height 7
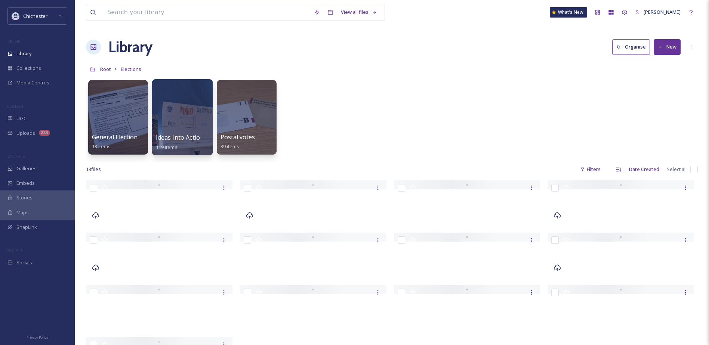
click at [179, 110] on div at bounding box center [182, 117] width 61 height 76
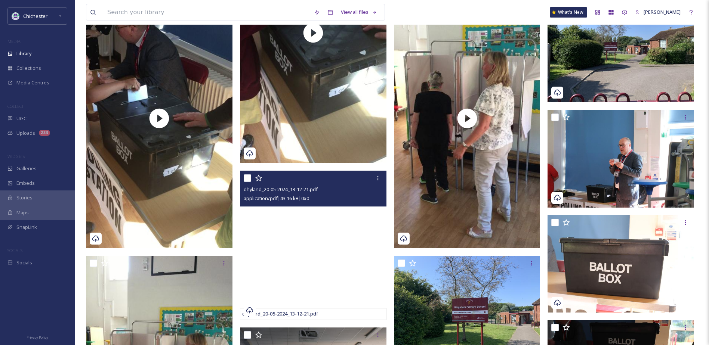
scroll to position [905, 0]
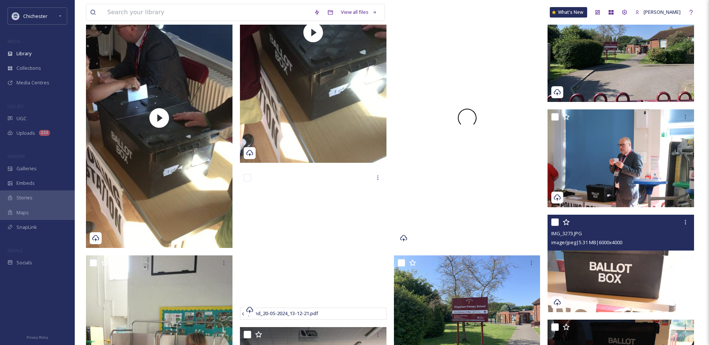
click at [611, 280] on img at bounding box center [621, 264] width 147 height 98
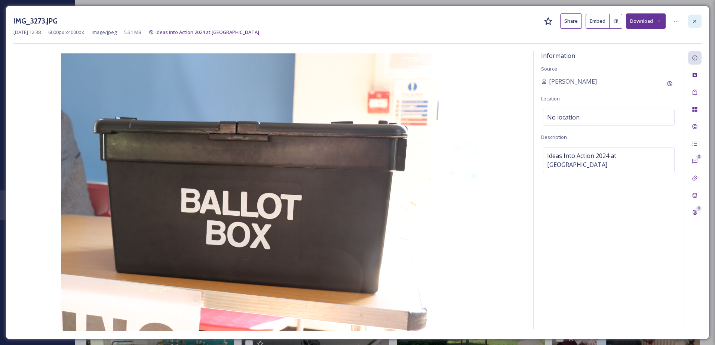
click at [696, 20] on icon at bounding box center [694, 20] width 3 height 3
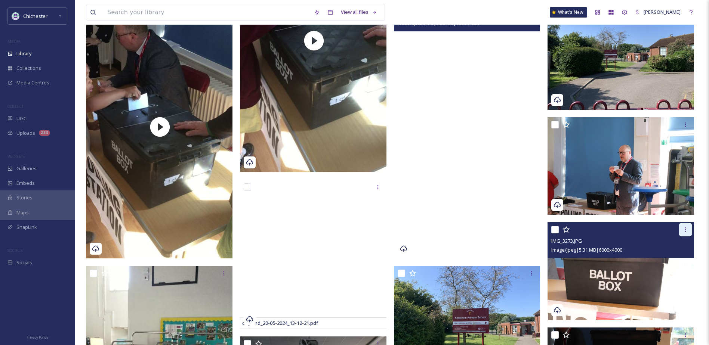
click at [691, 232] on div at bounding box center [685, 229] width 13 height 13
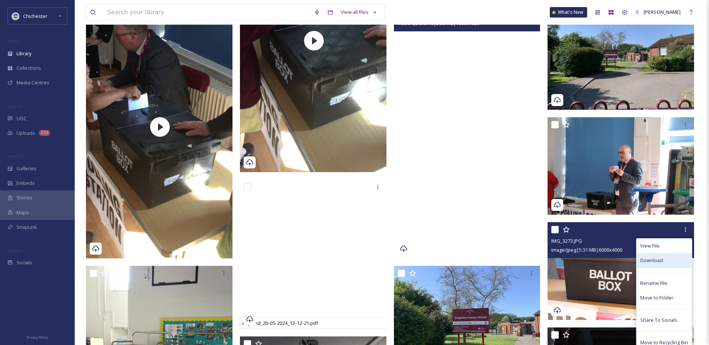
click at [659, 261] on span "Download" at bounding box center [651, 260] width 23 height 7
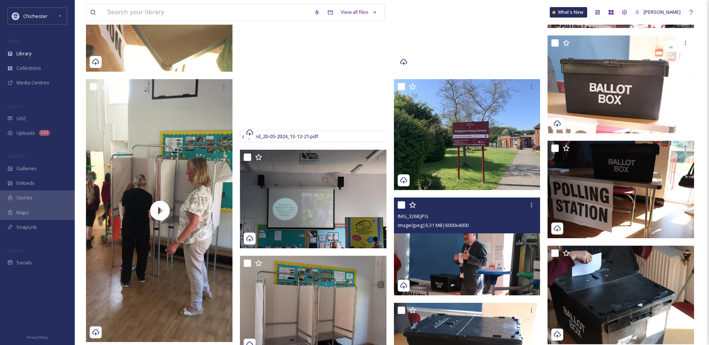
scroll to position [1129, 0]
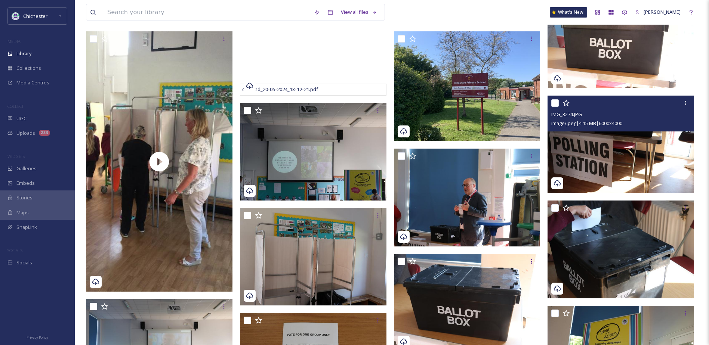
click at [607, 166] on img at bounding box center [621, 145] width 147 height 98
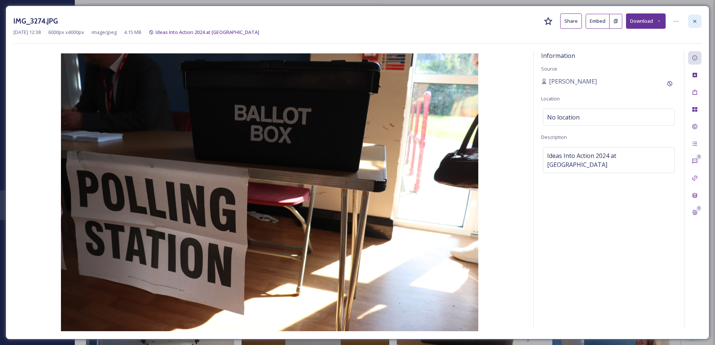
click at [697, 20] on icon at bounding box center [694, 21] width 6 height 6
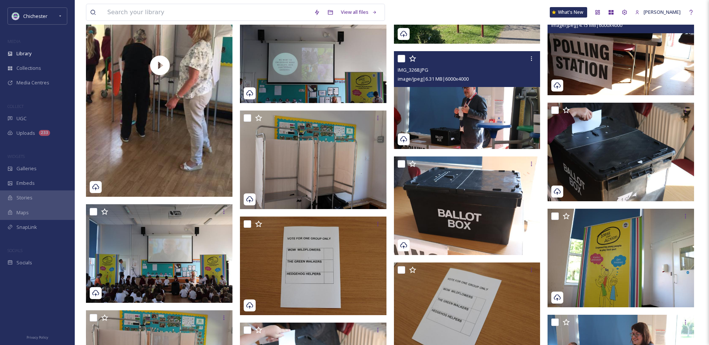
scroll to position [1242, 0]
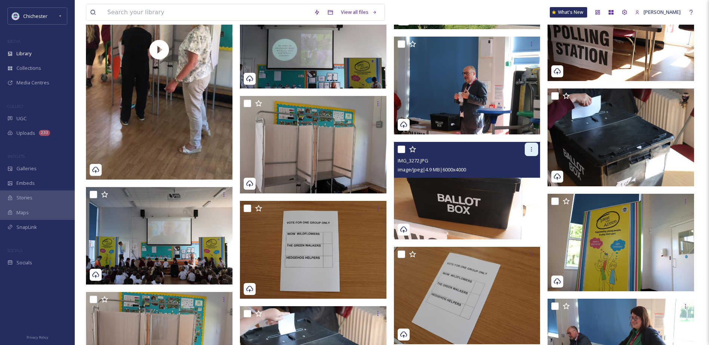
click at [533, 154] on div at bounding box center [531, 149] width 13 height 13
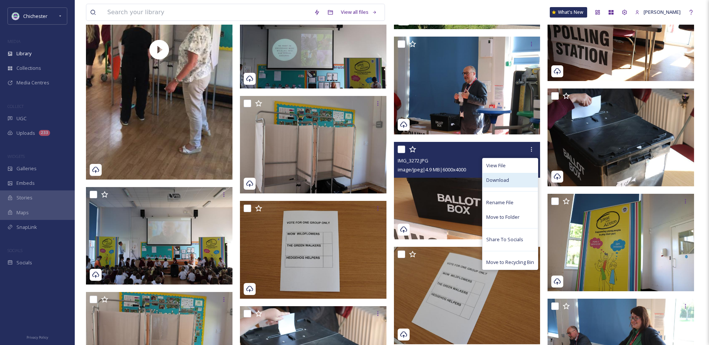
click at [505, 184] on div "Download" at bounding box center [509, 180] width 55 height 15
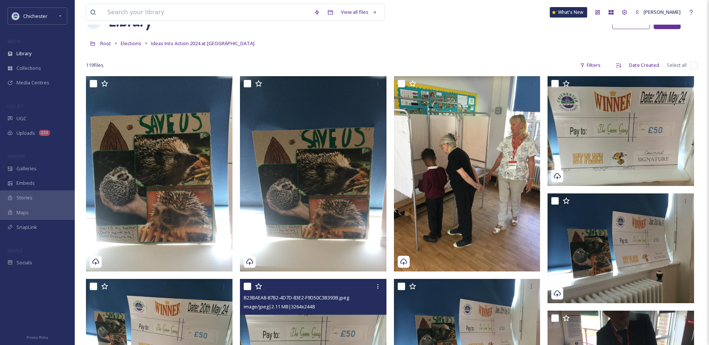
scroll to position [0, 0]
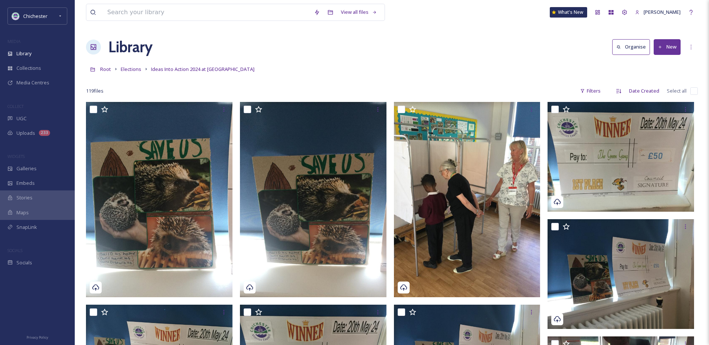
click at [17, 41] on span "MEDIA" at bounding box center [13, 41] width 13 height 6
click at [22, 52] on span "Library" at bounding box center [23, 53] width 15 height 7
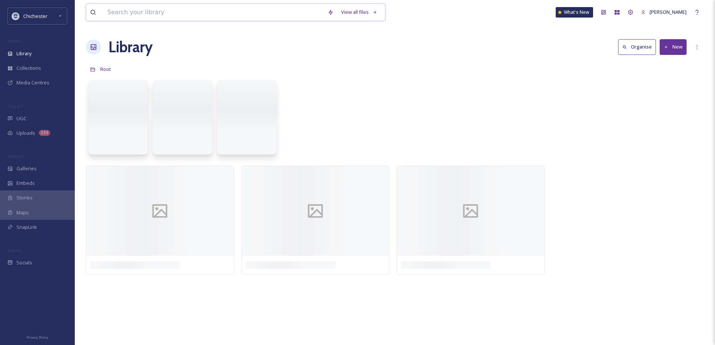
click at [144, 7] on input at bounding box center [214, 12] width 220 height 16
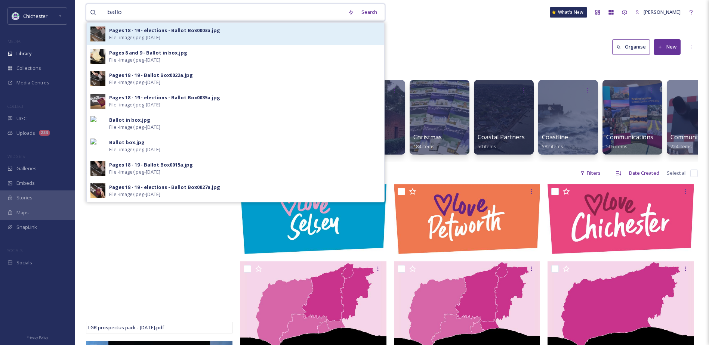
type input "ballo"
click at [160, 37] on span "File - image/jpeg - Jan 11 2023" at bounding box center [134, 37] width 51 height 7
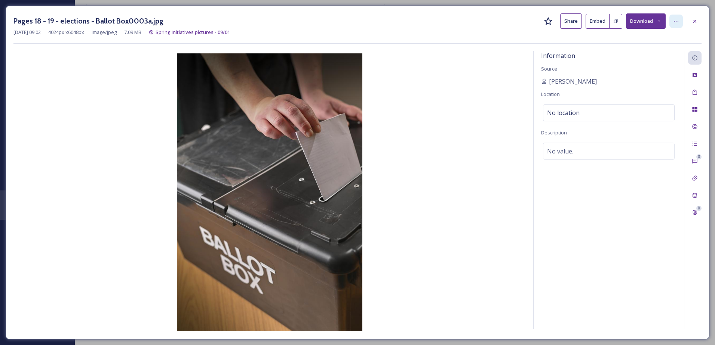
click at [672, 19] on div at bounding box center [675, 21] width 13 height 13
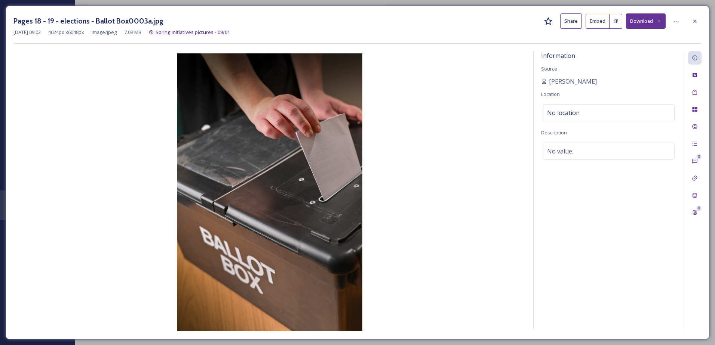
click at [640, 24] on button "Download" at bounding box center [646, 20] width 40 height 15
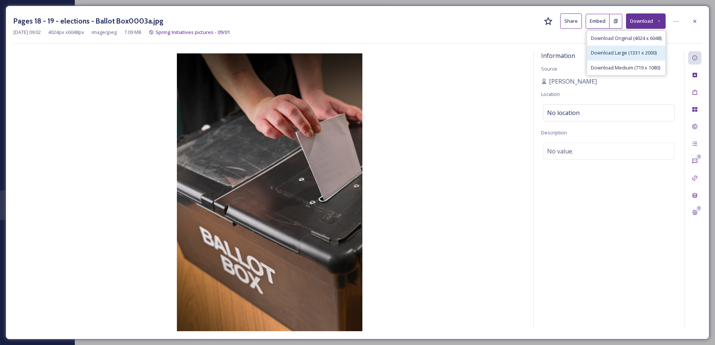
click at [634, 56] on span "Download Large (1331 x 2000)" at bounding box center [623, 52] width 66 height 7
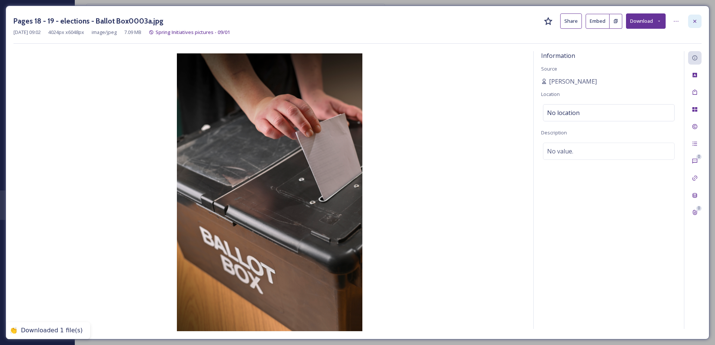
click at [695, 21] on icon at bounding box center [694, 21] width 6 height 6
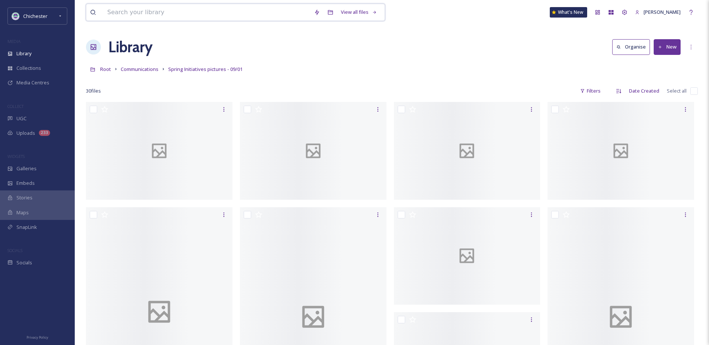
click at [150, 14] on input at bounding box center [207, 12] width 207 height 16
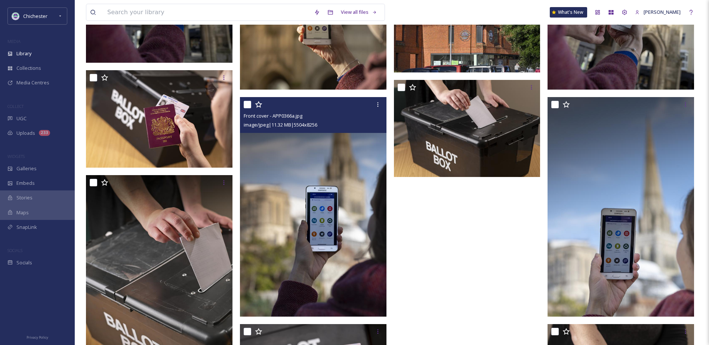
scroll to position [1009, 0]
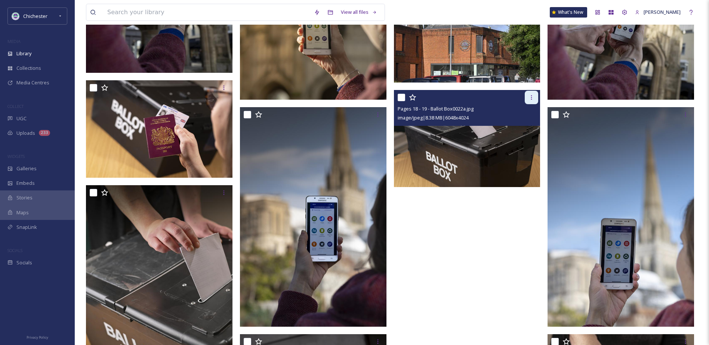
click at [531, 99] on icon at bounding box center [531, 98] width 6 height 6
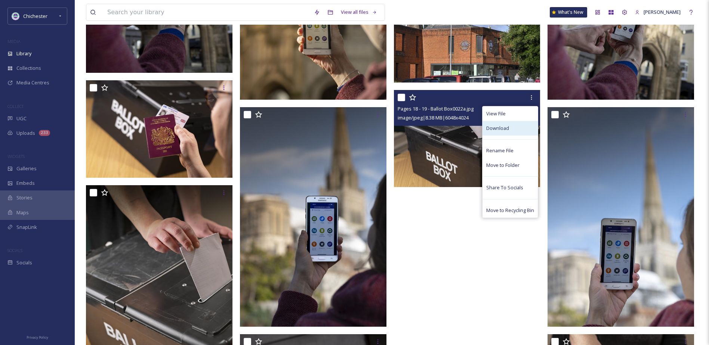
click at [511, 124] on div "Download" at bounding box center [509, 128] width 55 height 15
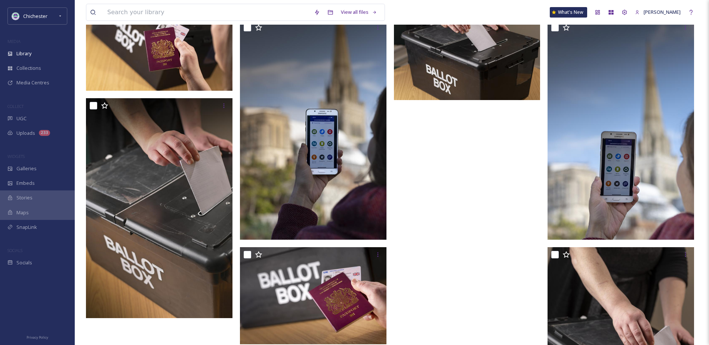
scroll to position [1231, 0]
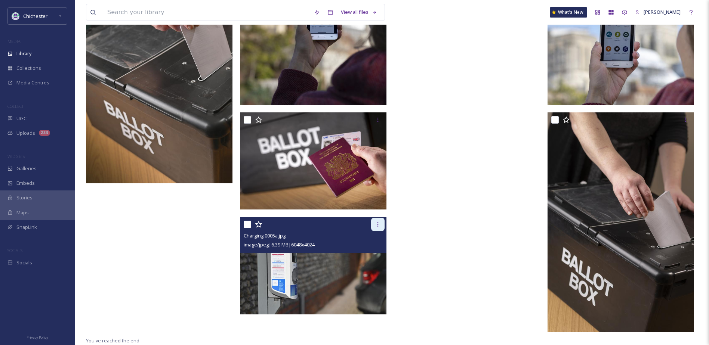
click at [377, 226] on icon at bounding box center [377, 224] width 1 height 4
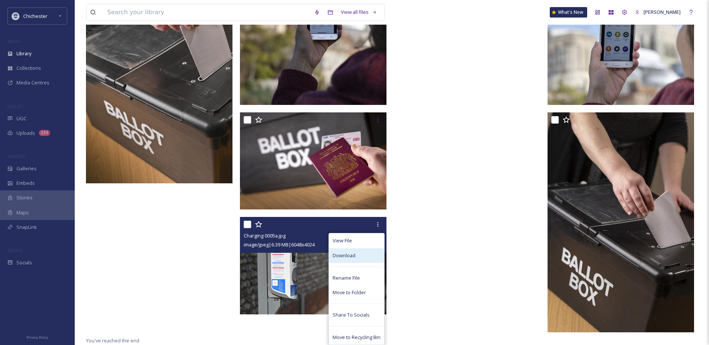
click at [345, 256] on span "Download" at bounding box center [344, 255] width 23 height 7
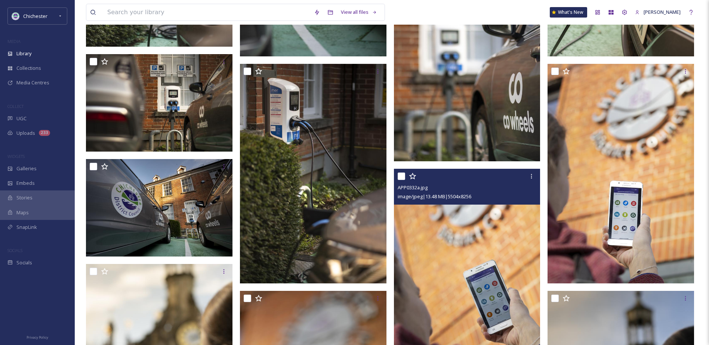
scroll to position [371, 0]
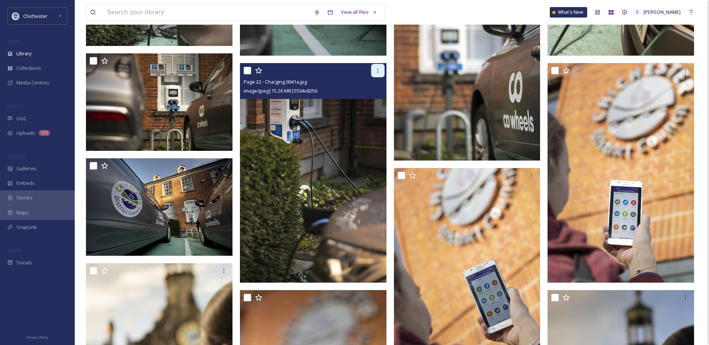
click at [379, 75] on div at bounding box center [377, 70] width 13 height 13
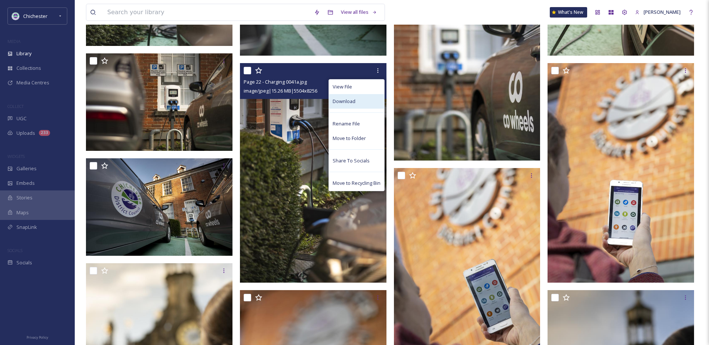
click at [369, 101] on div "Download" at bounding box center [356, 101] width 55 height 15
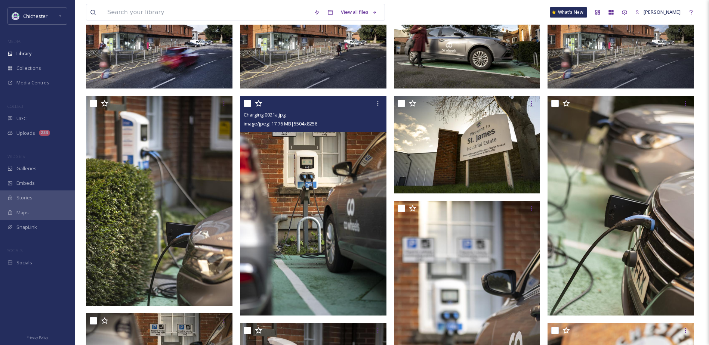
scroll to position [112, 0]
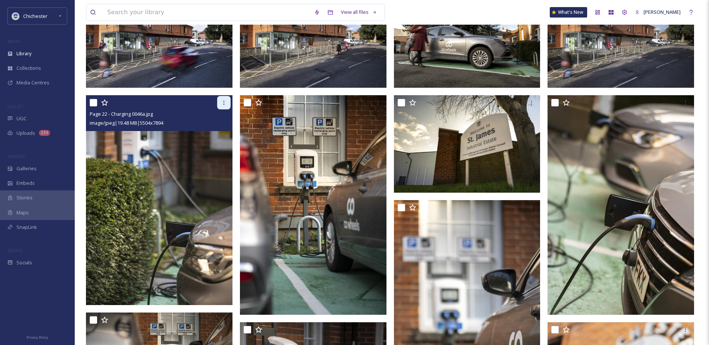
click at [219, 105] on div at bounding box center [223, 102] width 13 height 13
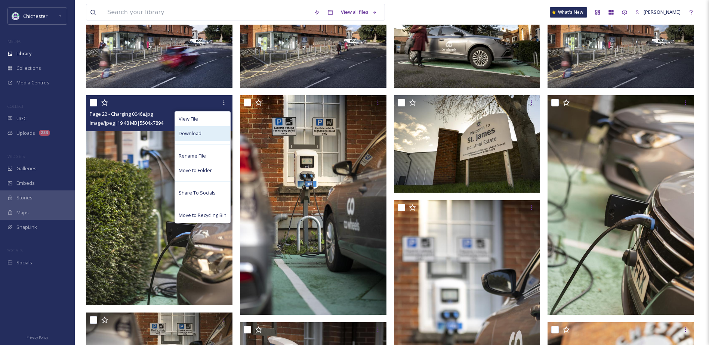
click at [197, 137] on div "Download" at bounding box center [202, 133] width 55 height 15
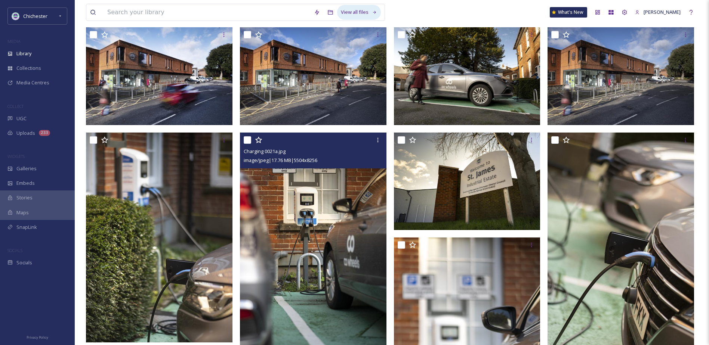
scroll to position [0, 0]
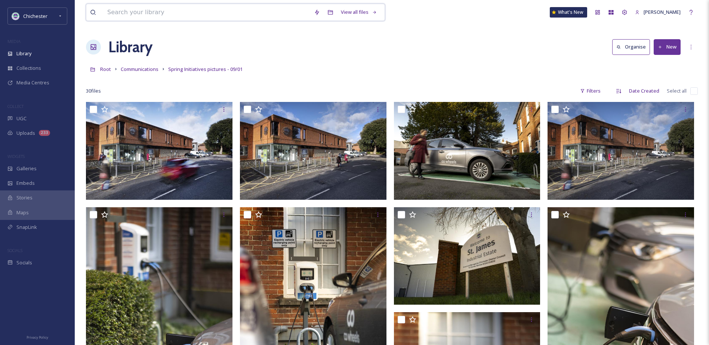
click at [166, 16] on input at bounding box center [207, 12] width 207 height 16
paste input "Elections canvass"
type input "Elections canvass"
click at [42, 54] on div "Library" at bounding box center [37, 53] width 75 height 15
